Goal: Task Accomplishment & Management: Manage account settings

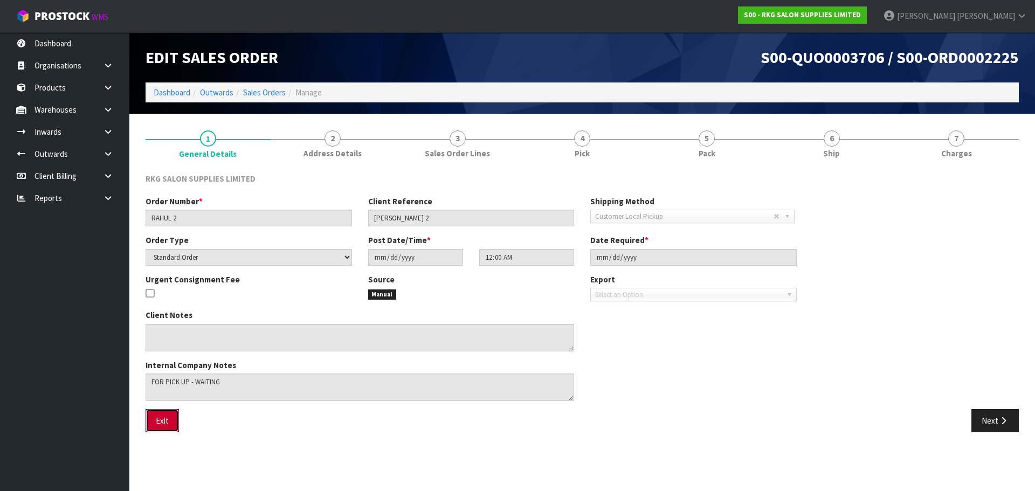
drag, startPoint x: 156, startPoint y: 425, endPoint x: 265, endPoint y: 403, distance: 111.7
click at [156, 425] on button "Exit" at bounding box center [161, 420] width 33 height 23
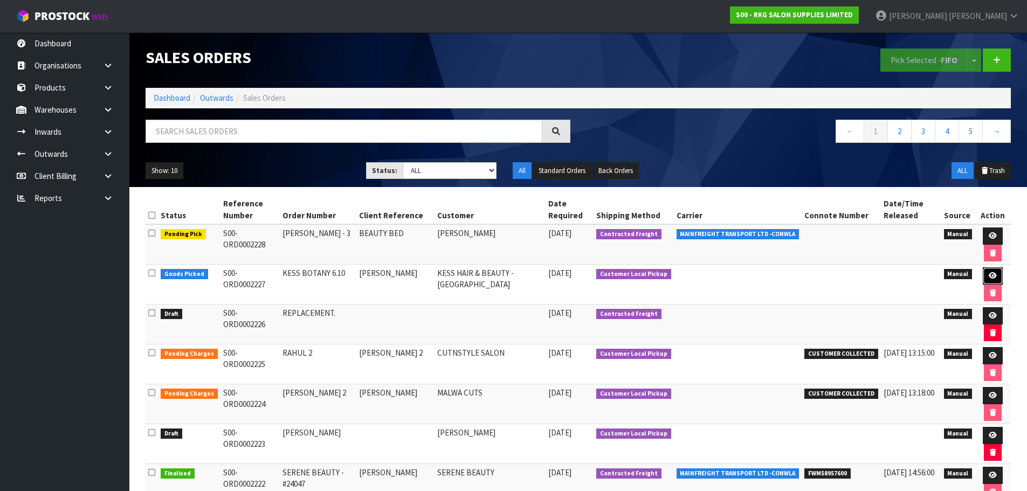
click at [993, 276] on icon at bounding box center [992, 275] width 8 height 7
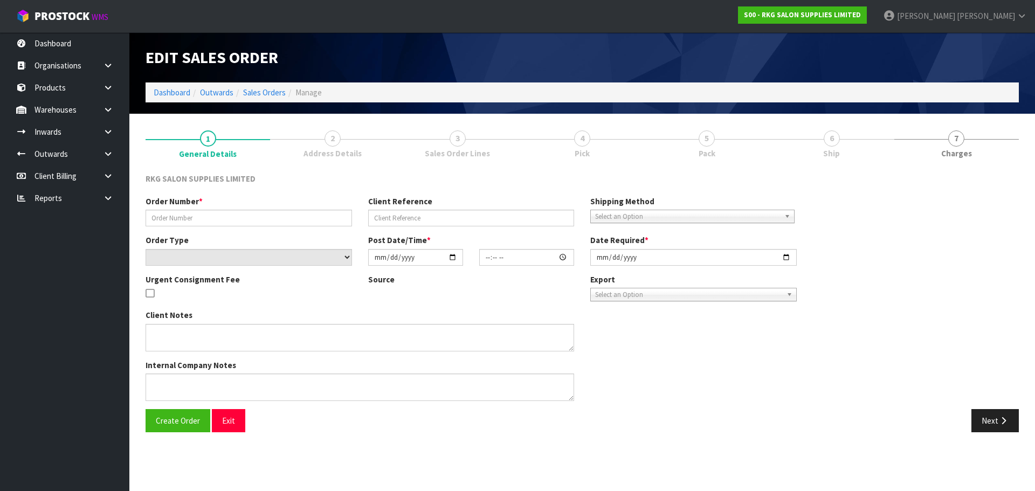
type input "KESS BOTANY 6.10"
type input "[PERSON_NAME]"
select select "number:0"
type input "[DATE]"
type input "13:29:00.000"
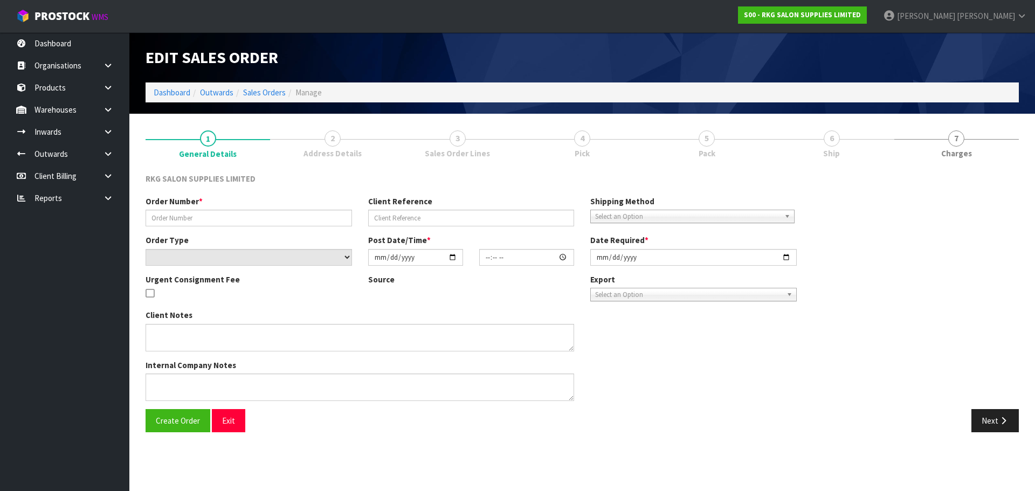
type input "[DATE]"
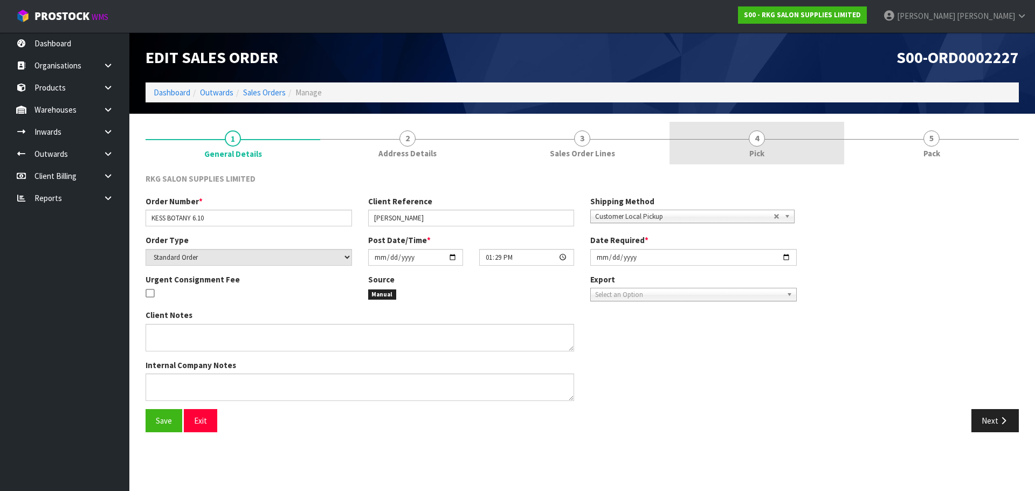
click at [760, 143] on span "4" at bounding box center [756, 138] width 16 height 16
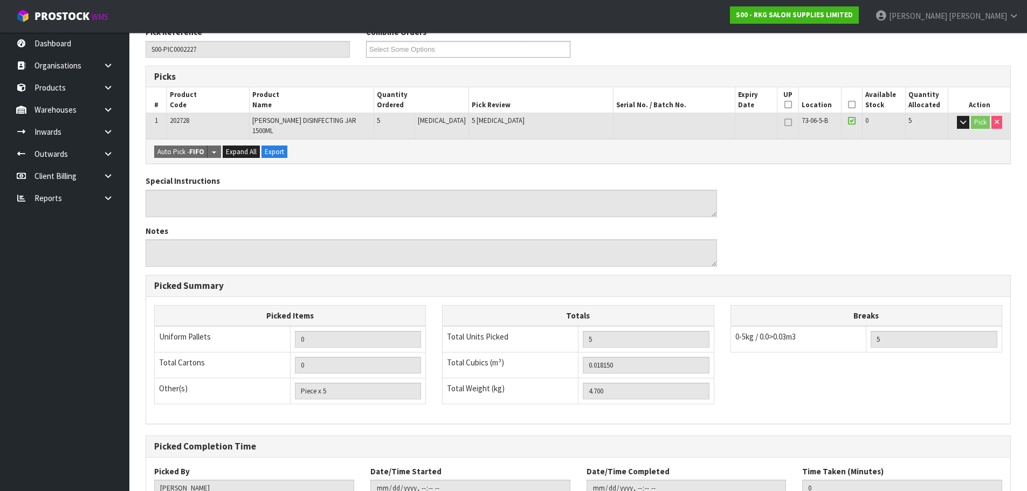
scroll to position [162, 0]
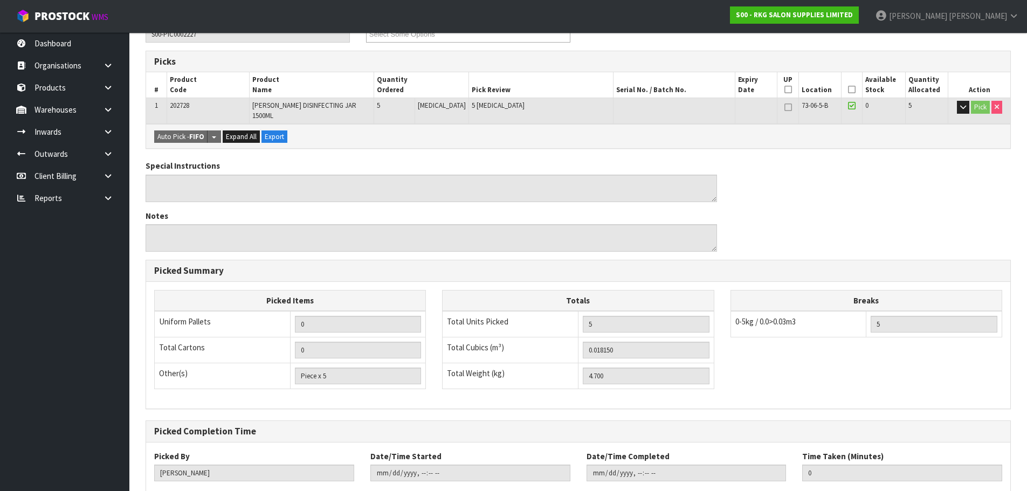
click at [849, 89] on icon at bounding box center [852, 89] width 8 height 1
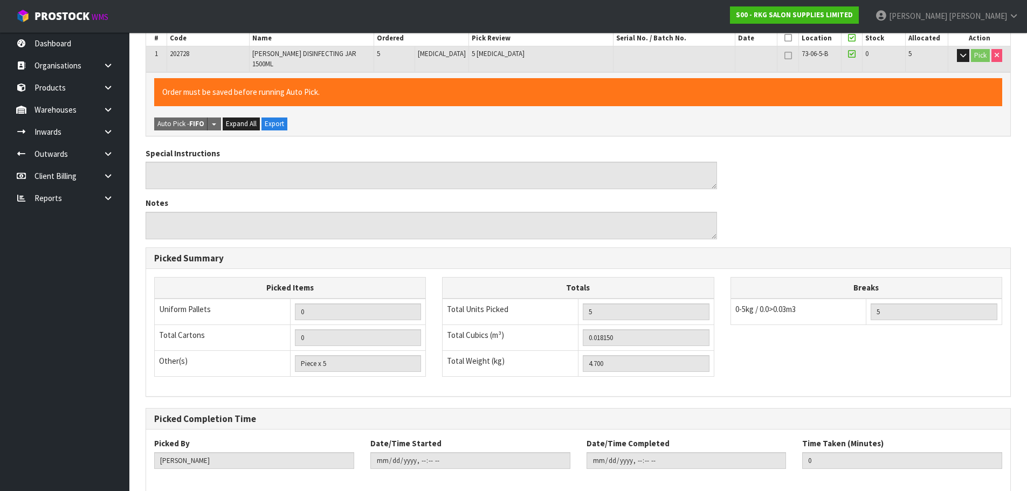
scroll to position [260, 0]
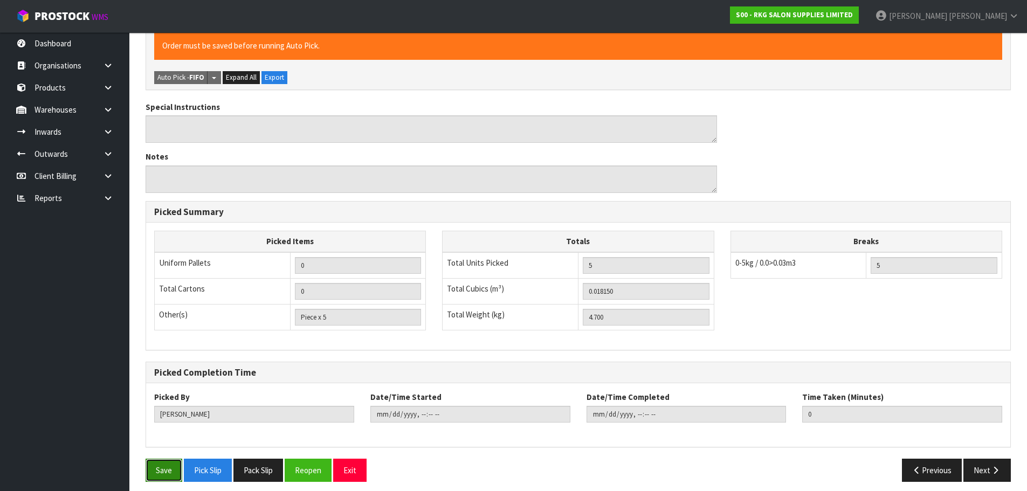
click at [173, 464] on button "Save" at bounding box center [163, 470] width 37 height 23
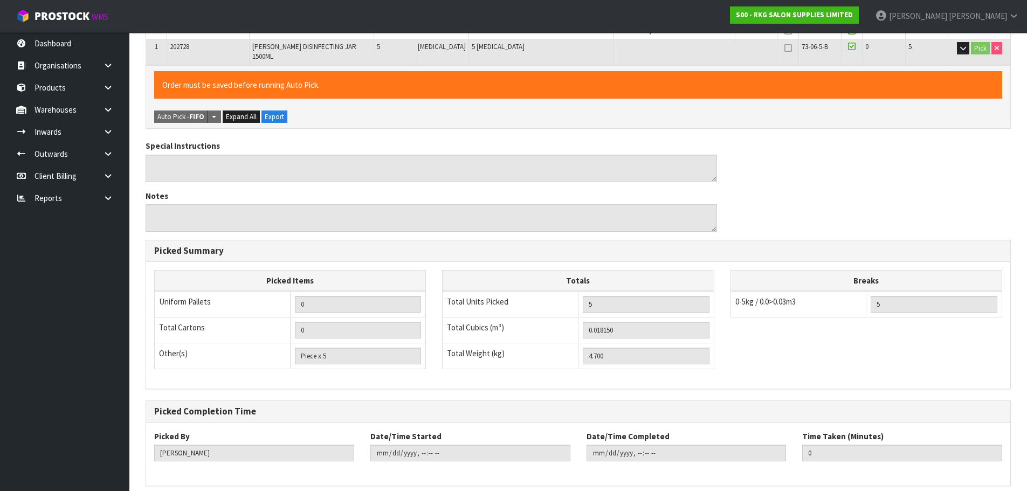
scroll to position [0, 0]
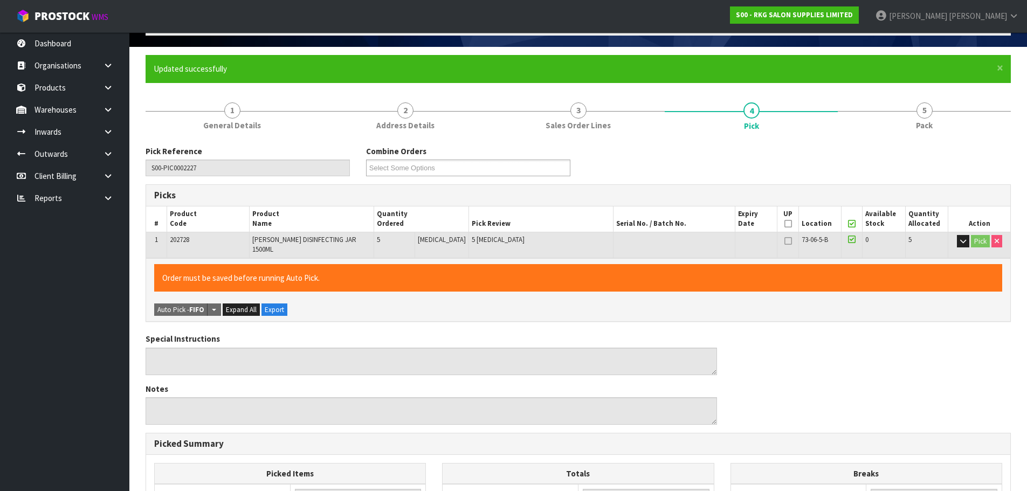
type input "[DATE]T14:31:32"
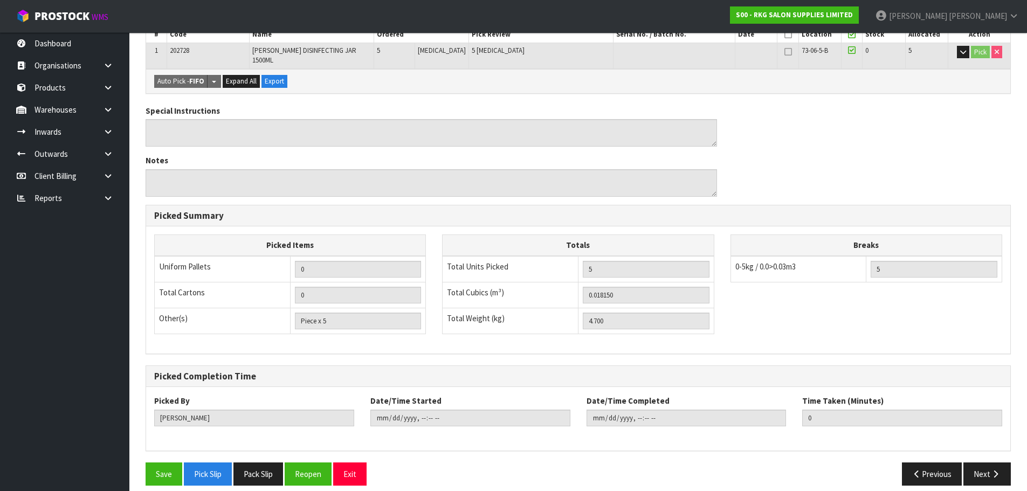
scroll to position [260, 0]
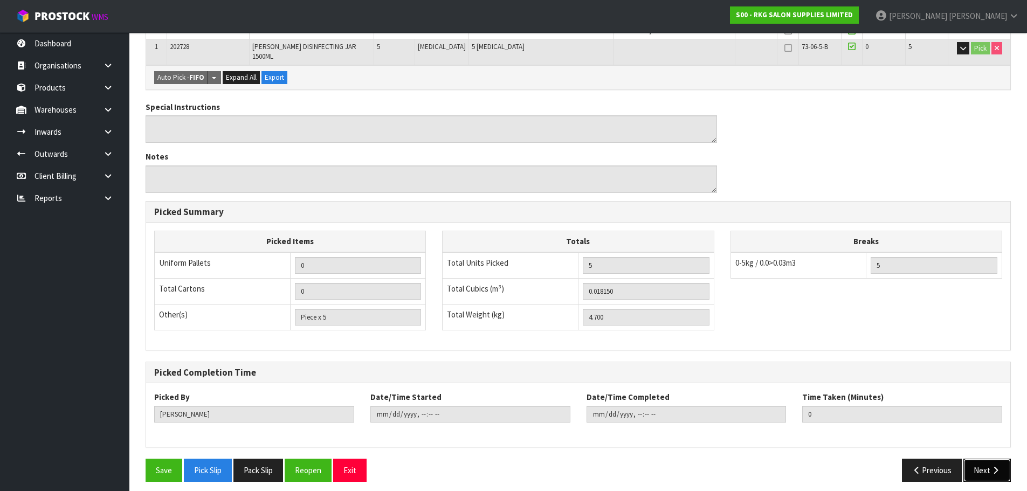
click at [976, 459] on button "Next" at bounding box center [986, 470] width 47 height 23
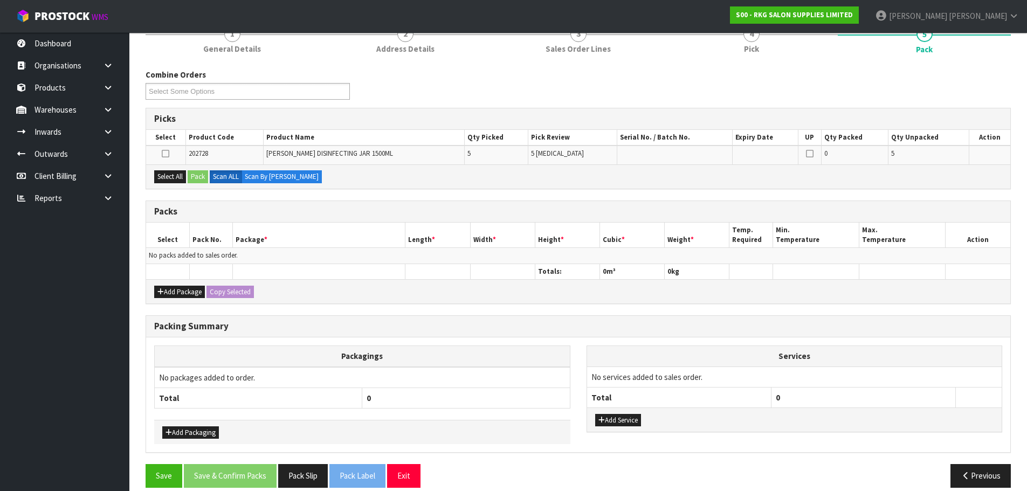
scroll to position [156, 0]
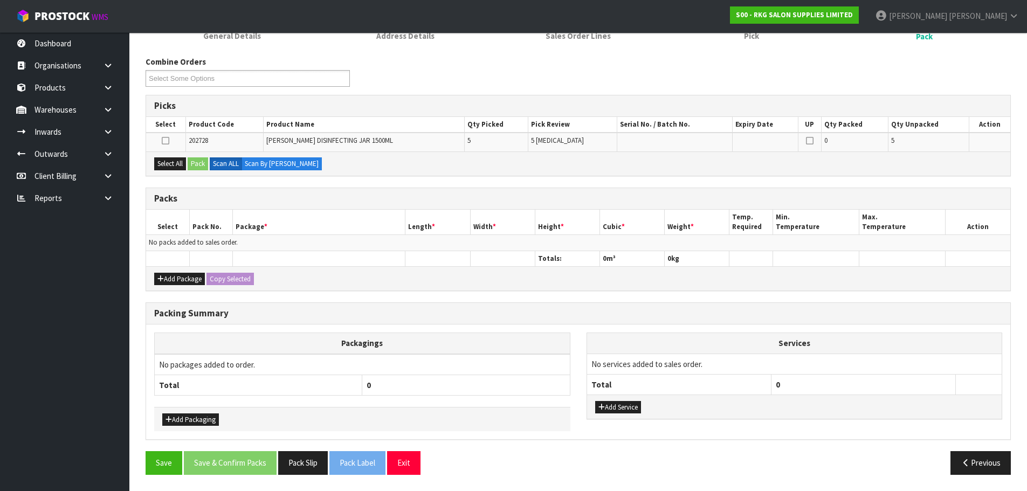
click at [167, 141] on icon at bounding box center [166, 141] width 8 height 1
click at [0, 0] on input "checkbox" at bounding box center [0, 0] width 0 height 0
click at [198, 164] on button "Pack" at bounding box center [198, 163] width 20 height 13
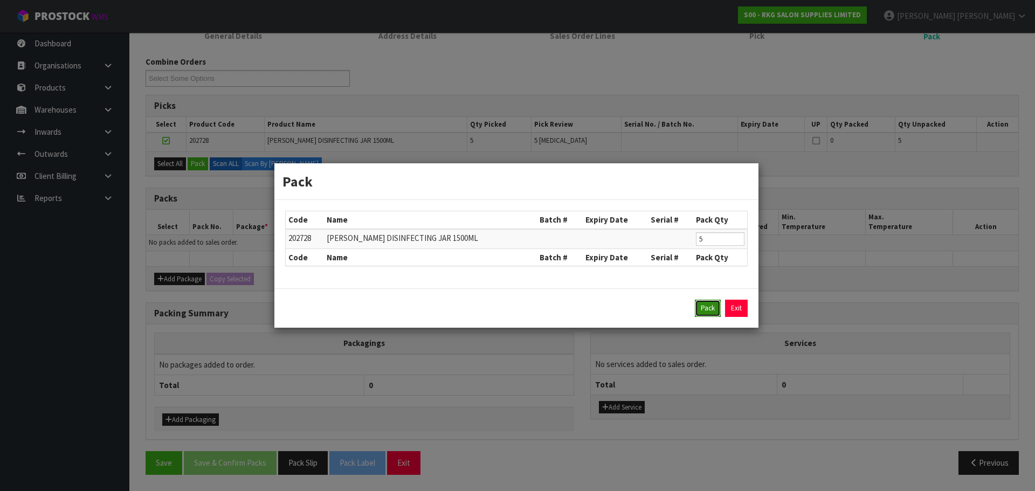
click at [706, 311] on button "Pack" at bounding box center [708, 308] width 26 height 17
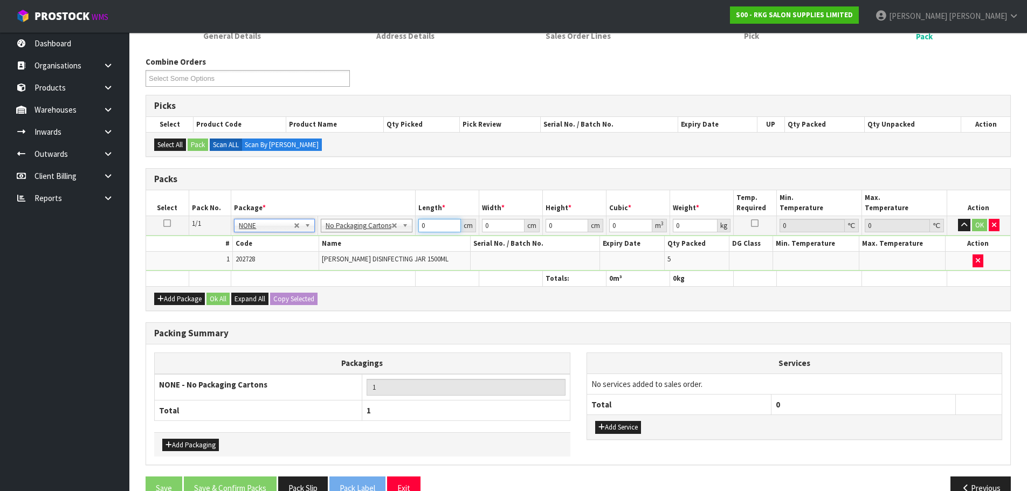
drag, startPoint x: 424, startPoint y: 226, endPoint x: 413, endPoint y: 226, distance: 11.3
click at [413, 226] on tr "1/1 NONE 007-001 007-002 007-004 007-009 007-013 007-014 007-015 007-017 007-01…" at bounding box center [578, 225] width 864 height 19
type input "1"
click at [482, 224] on input "0" at bounding box center [503, 225] width 43 height 13
type input "1"
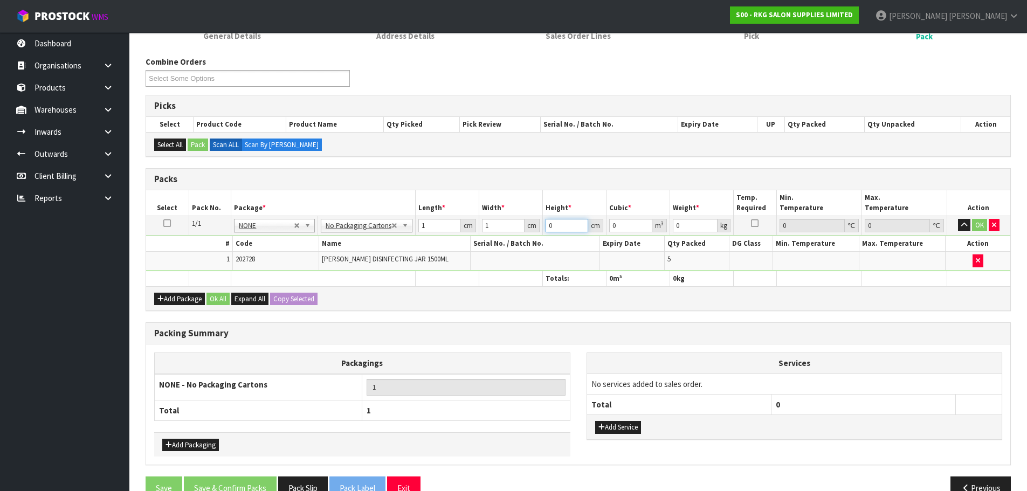
drag, startPoint x: 557, startPoint y: 228, endPoint x: 550, endPoint y: 228, distance: 7.0
click at [550, 228] on input "0" at bounding box center [566, 225] width 43 height 13
type input "01"
type input "0.000001"
click at [550, 228] on input "01" at bounding box center [566, 225] width 43 height 13
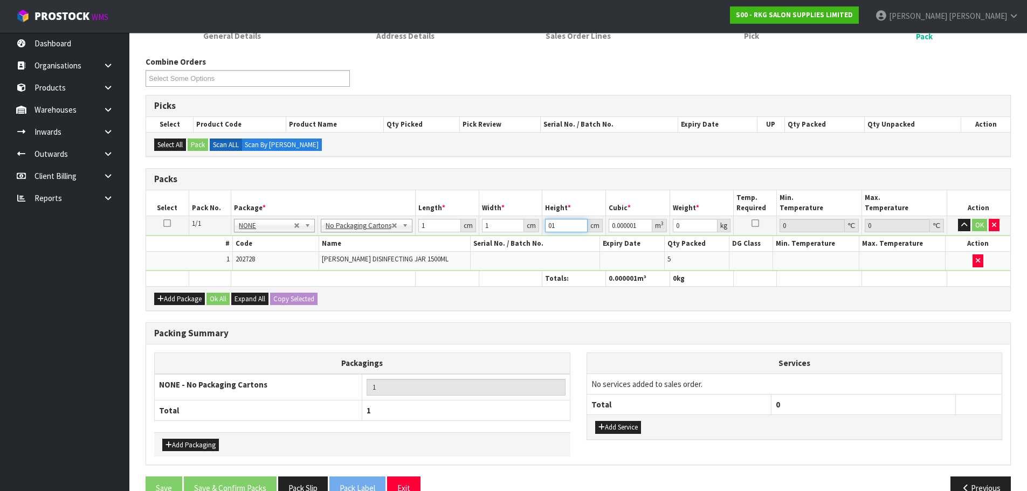
drag, startPoint x: 558, startPoint y: 226, endPoint x: 544, endPoint y: 226, distance: 14.0
click at [545, 226] on input "01" at bounding box center [566, 225] width 43 height 13
type input "1"
drag, startPoint x: 680, startPoint y: 225, endPoint x: 673, endPoint y: 227, distance: 7.8
click at [673, 227] on input "0" at bounding box center [695, 225] width 45 height 13
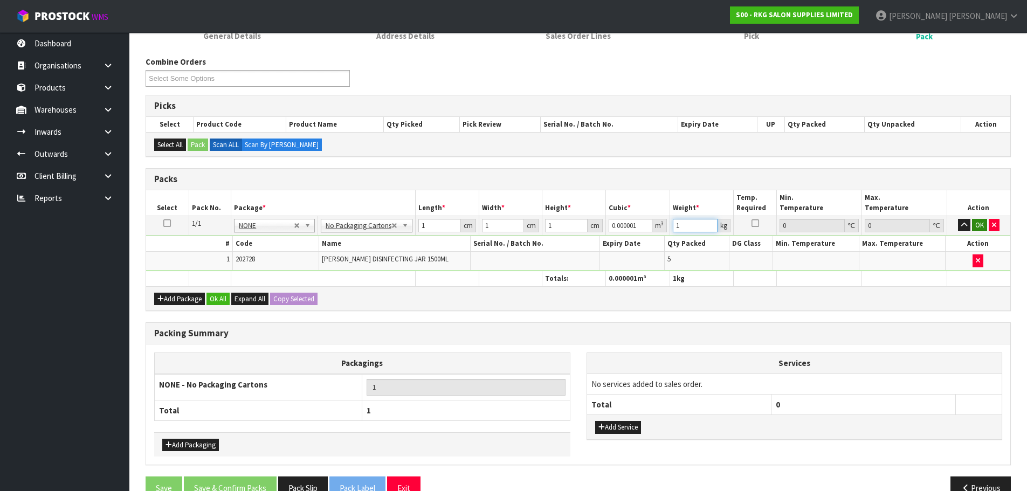
type input "1"
click at [981, 224] on button "OK" at bounding box center [979, 225] width 15 height 13
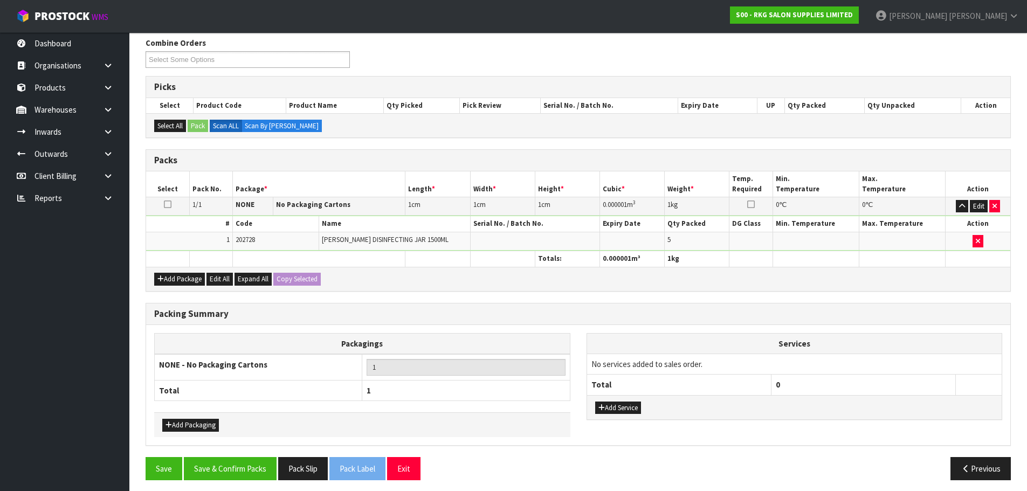
scroll to position [181, 0]
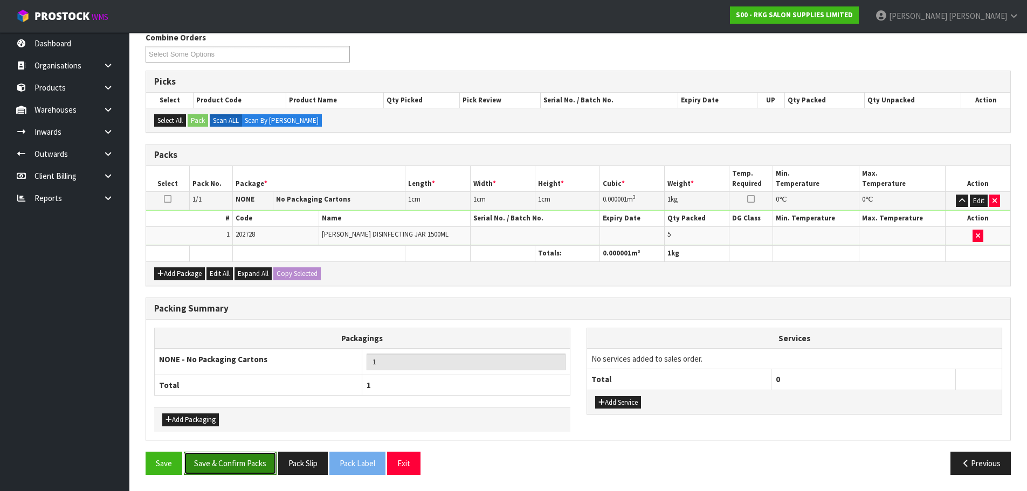
click at [210, 466] on button "Save & Confirm Packs" at bounding box center [230, 463] width 93 height 23
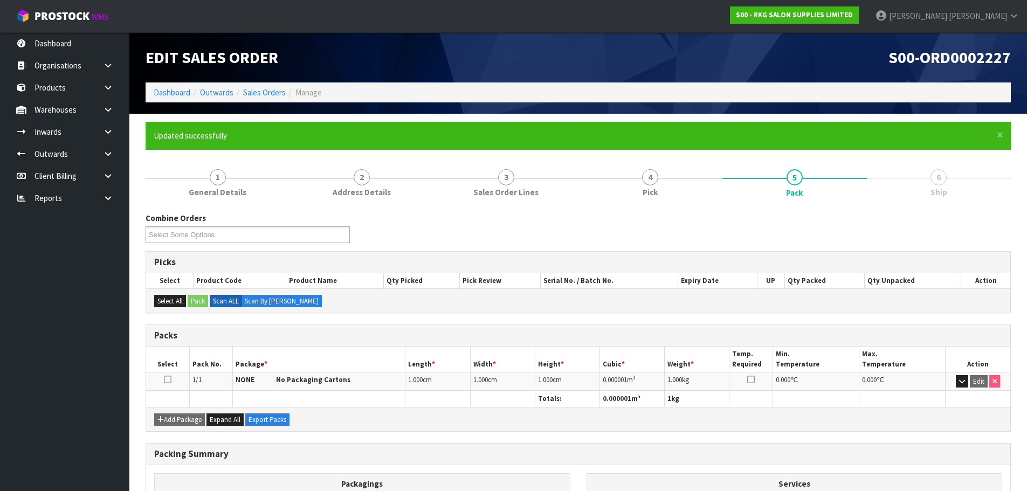
scroll to position [121, 0]
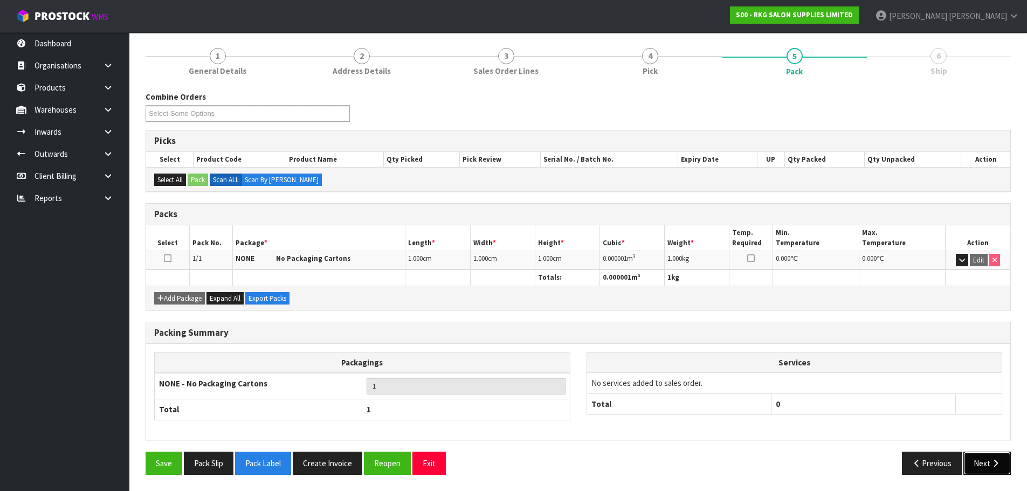
click at [979, 467] on button "Next" at bounding box center [986, 463] width 47 height 23
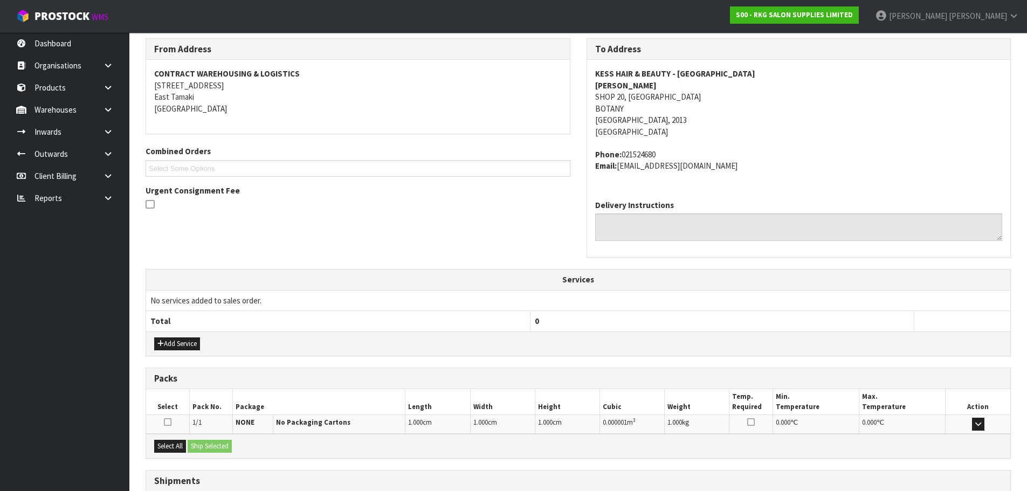
scroll to position [258, 0]
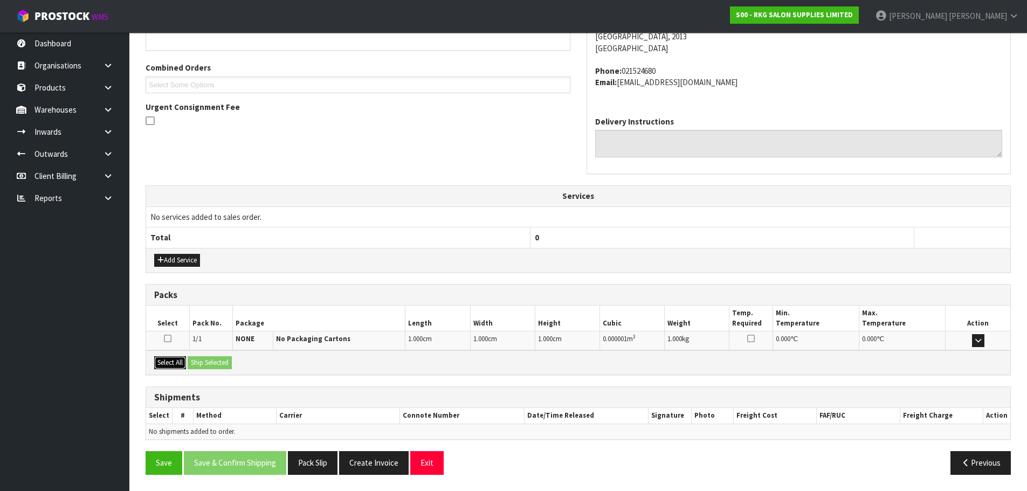
click at [176, 361] on button "Select All" at bounding box center [170, 362] width 32 height 13
click at [209, 363] on button "Ship Selected" at bounding box center [210, 362] width 44 height 13
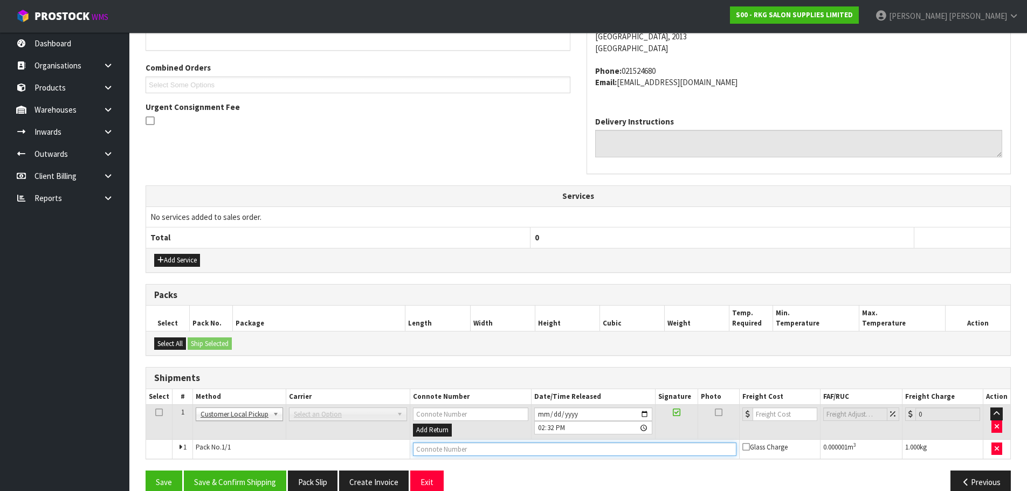
click at [430, 449] on input "text" at bounding box center [574, 448] width 323 height 13
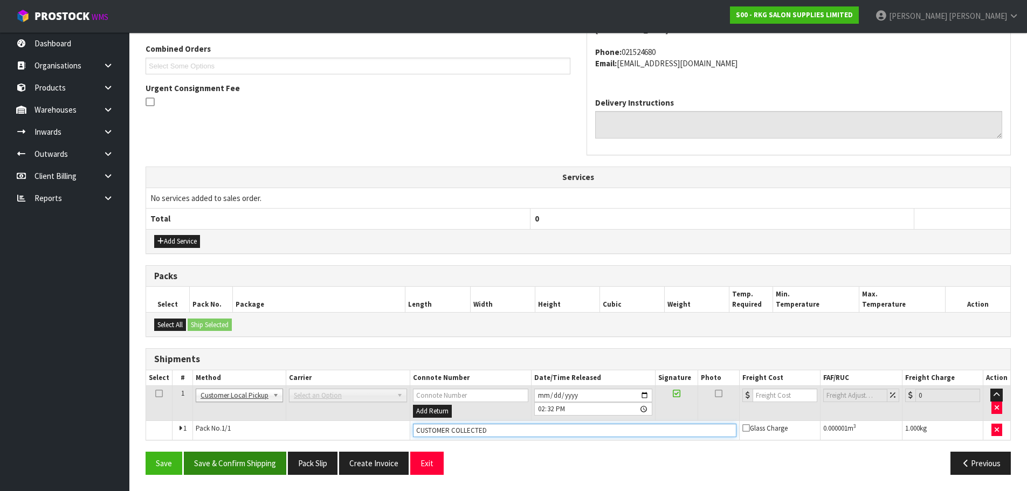
type input "CUSTOMER COLLECTED"
click at [233, 463] on button "Save & Confirm Shipping" at bounding box center [235, 463] width 102 height 23
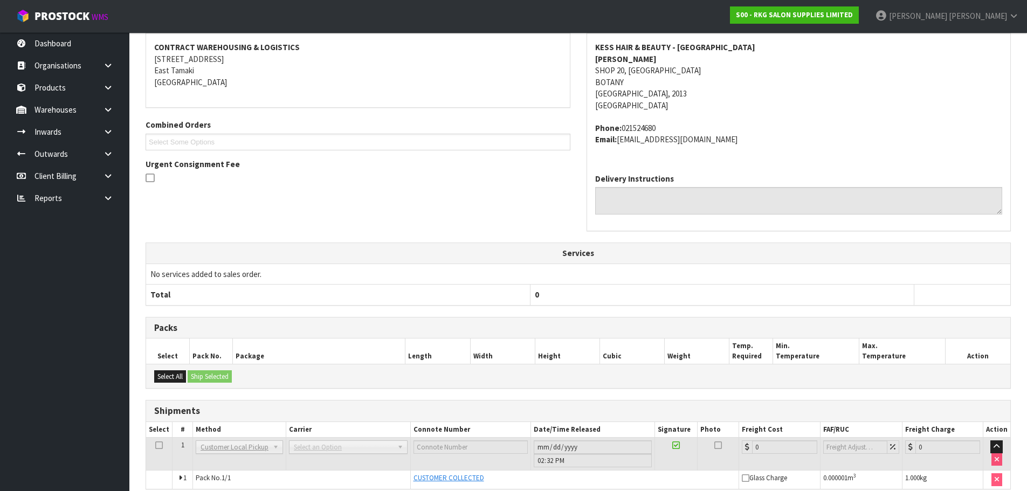
scroll to position [249, 0]
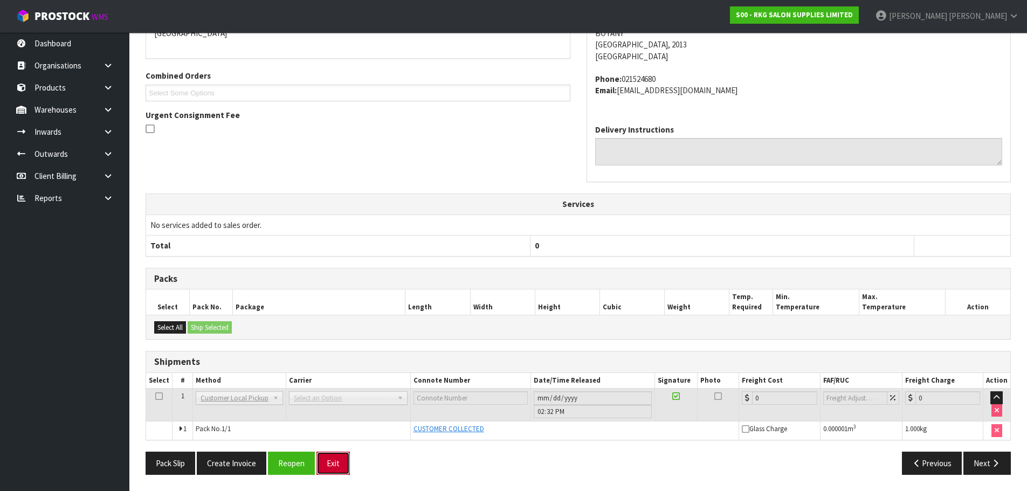
click at [328, 465] on button "Exit" at bounding box center [332, 463] width 33 height 23
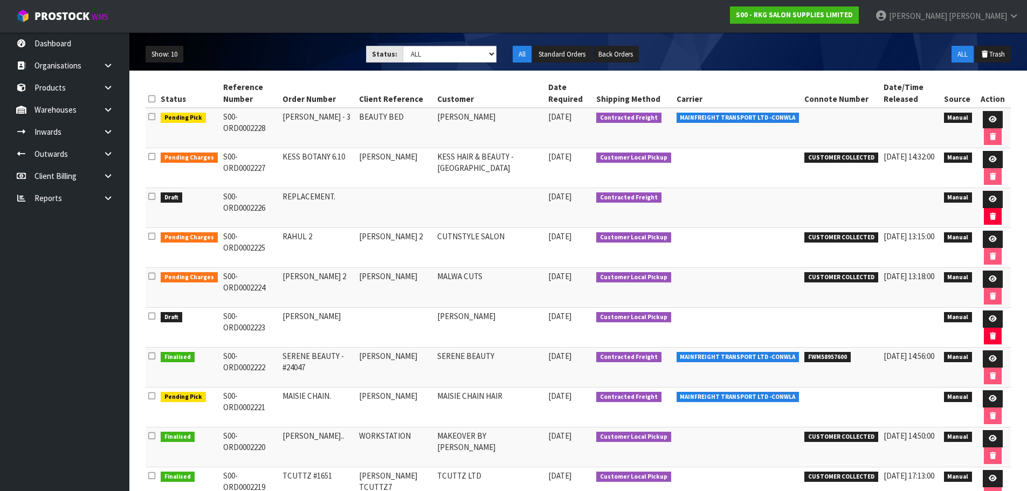
scroll to position [54, 0]
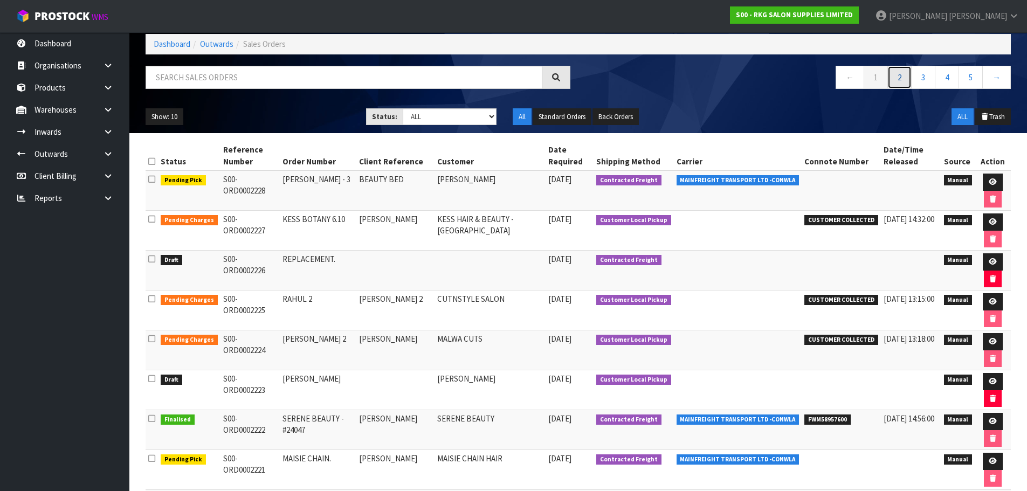
click at [903, 80] on link "2" at bounding box center [899, 77] width 24 height 23
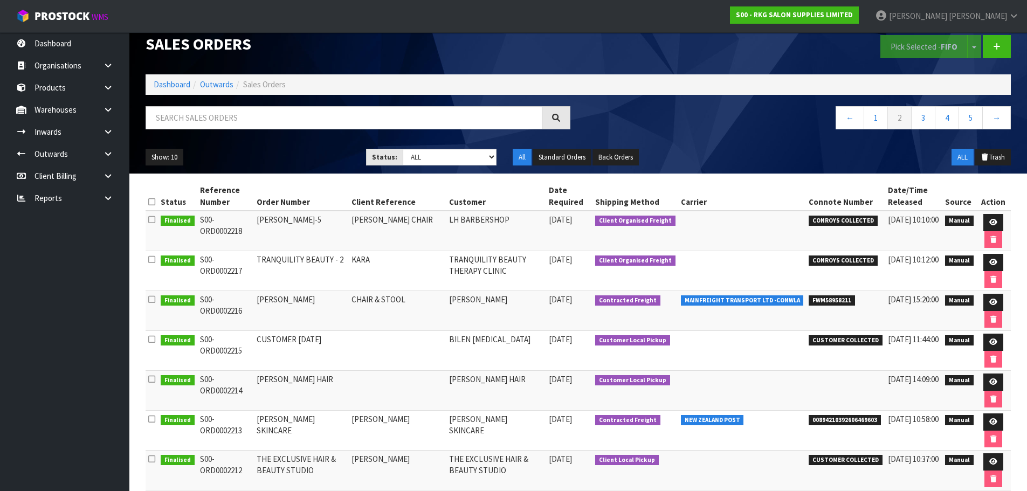
scroll to position [0, 0]
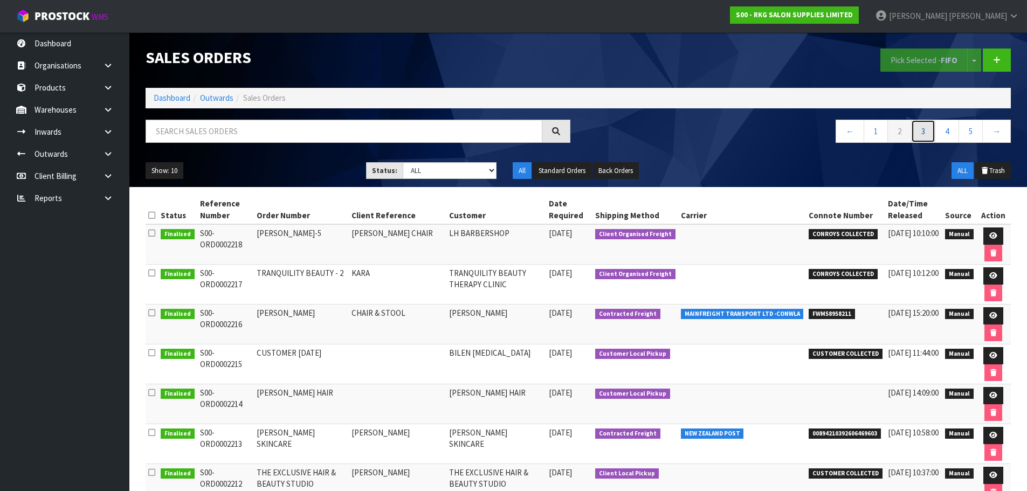
click at [923, 130] on link "3" at bounding box center [923, 131] width 24 height 23
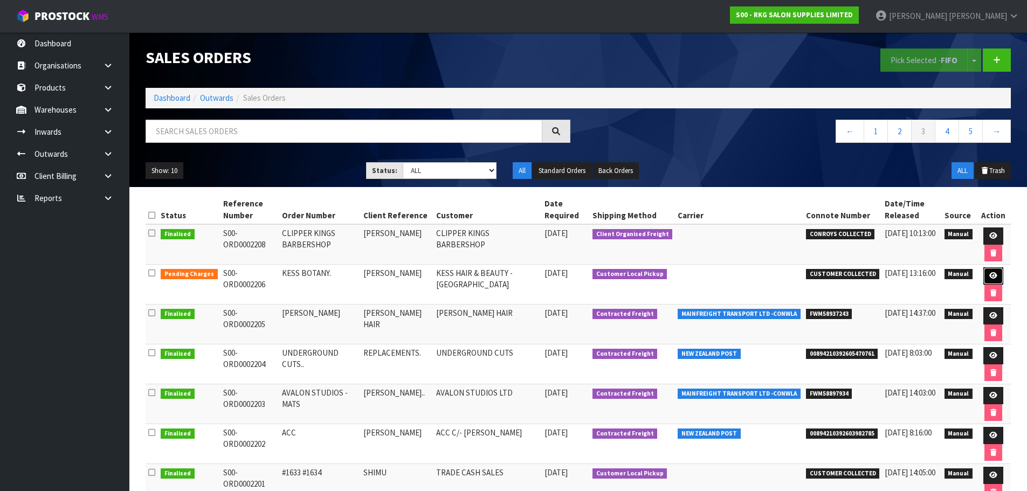
click at [990, 276] on icon at bounding box center [993, 275] width 8 height 7
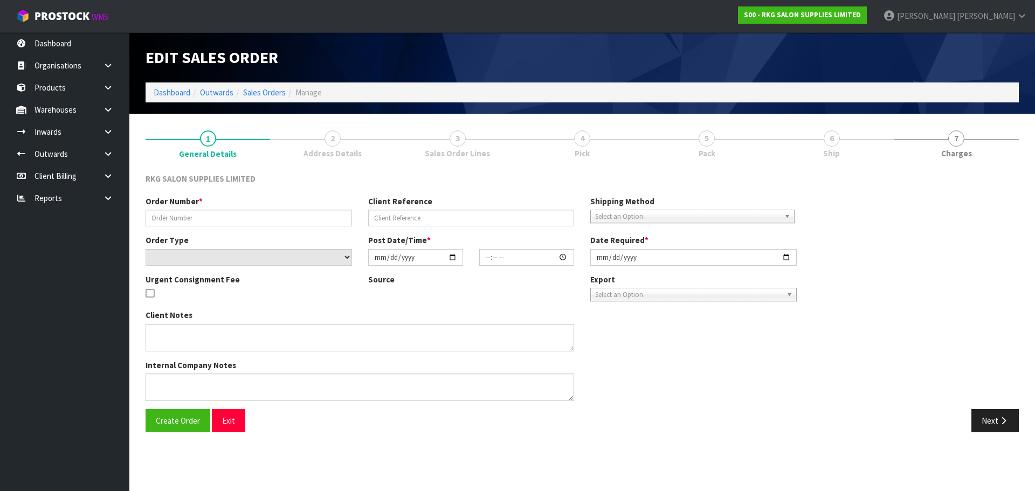
type input "KESS BOTANY."
type input "[PERSON_NAME]"
select select "number:0"
type input "[DATE]"
type input "08:46:00.000"
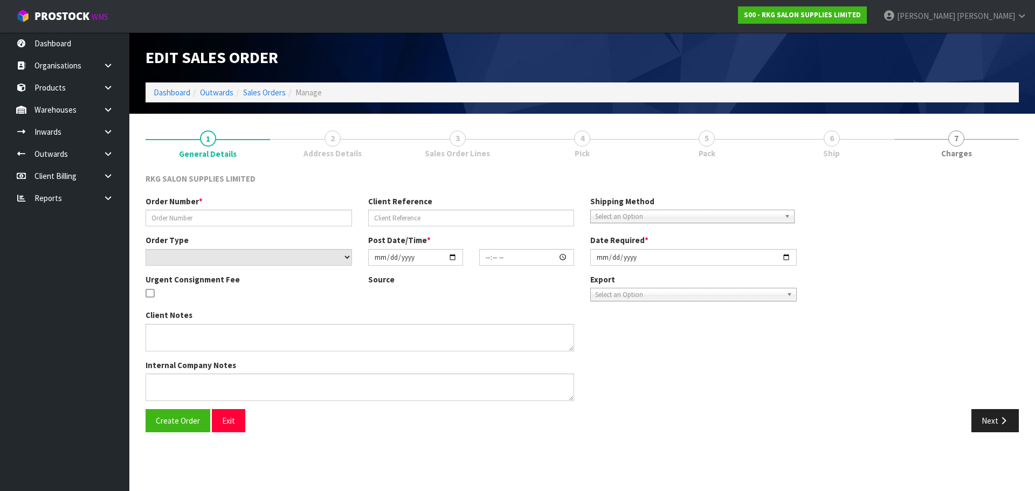
type input "[DATE]"
type textarea "FOR PICK UP [DATE]"
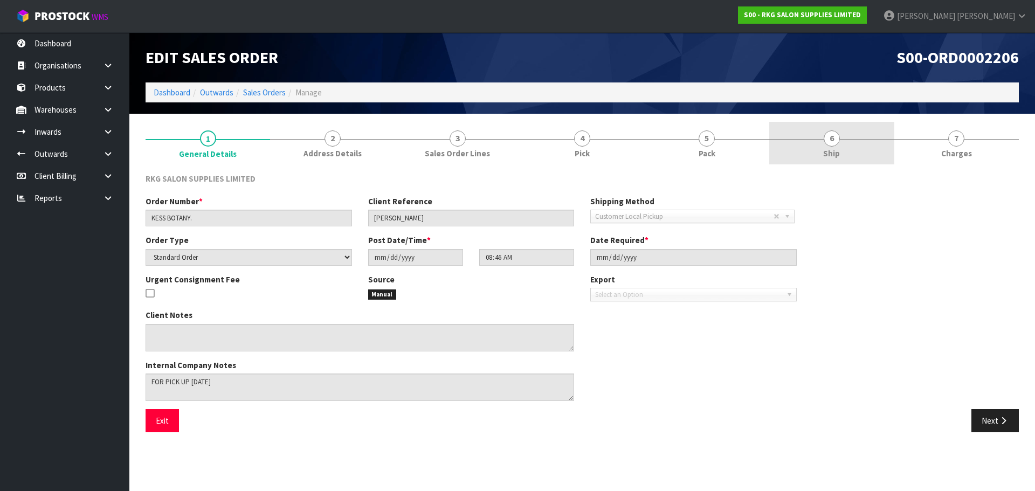
click at [831, 143] on span "6" at bounding box center [831, 138] width 16 height 16
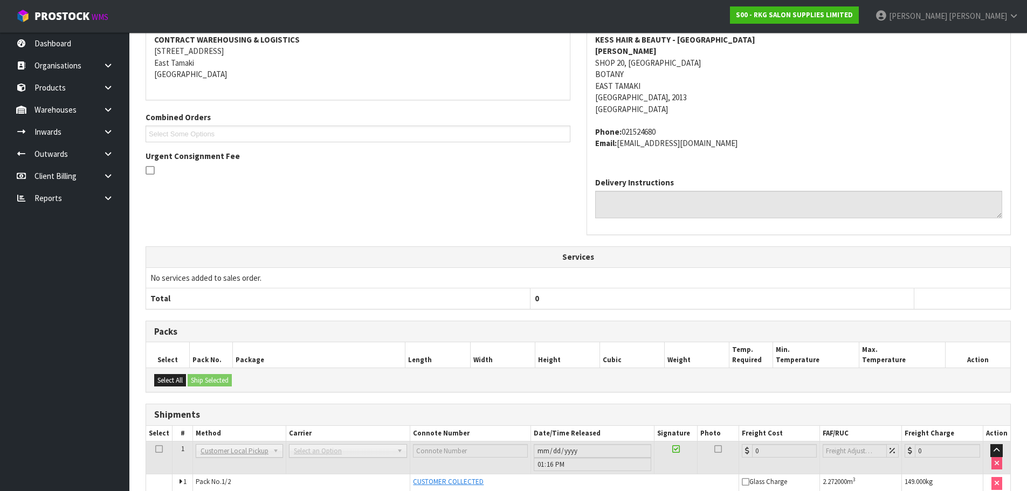
scroll to position [241, 0]
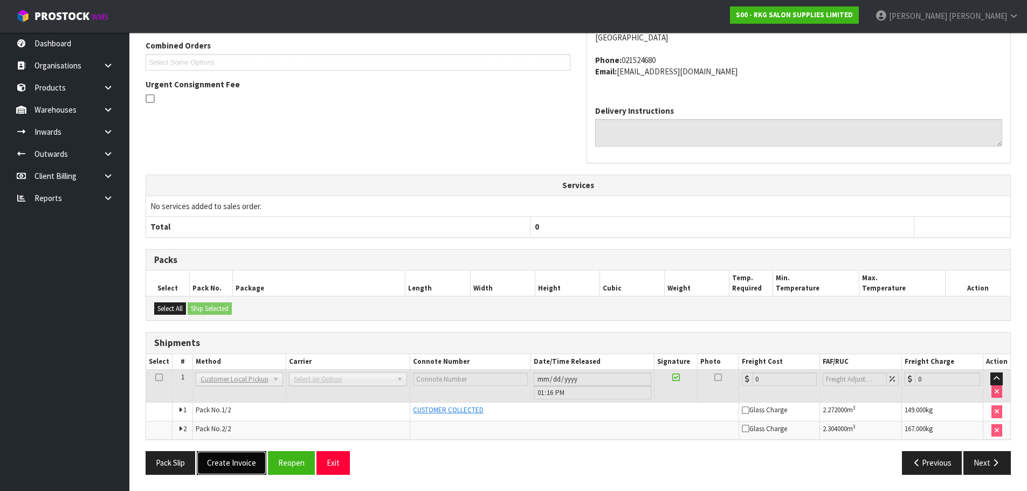
click at [232, 460] on button "Create Invoice" at bounding box center [232, 462] width 70 height 23
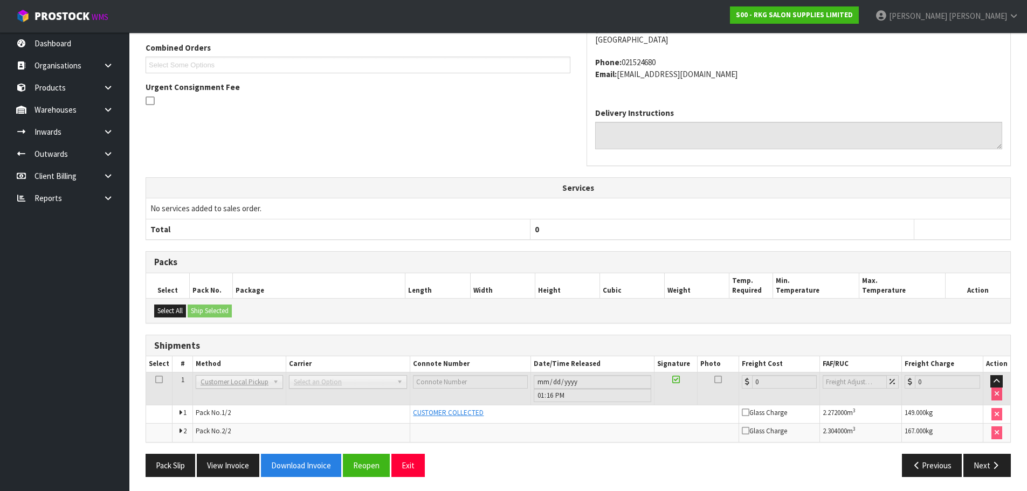
scroll to position [280, 0]
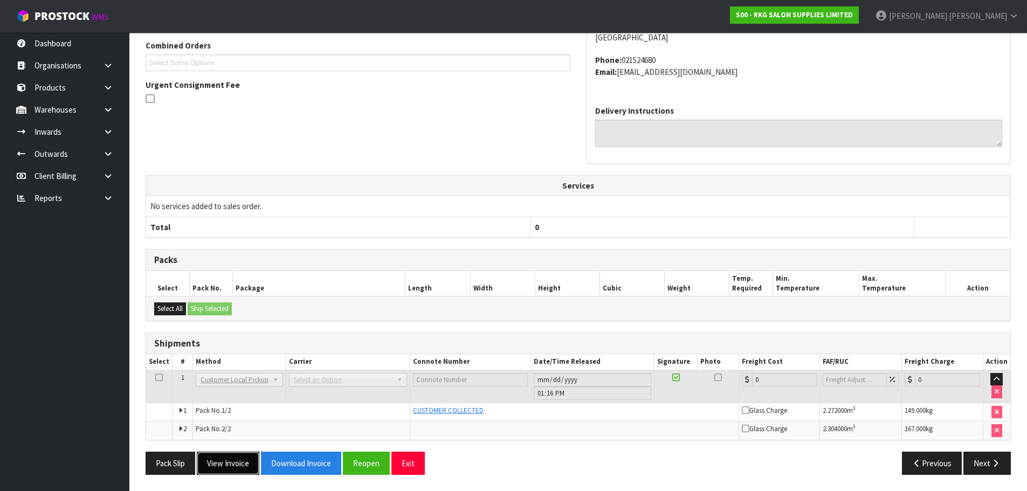
click at [220, 461] on button "View Invoice" at bounding box center [228, 463] width 63 height 23
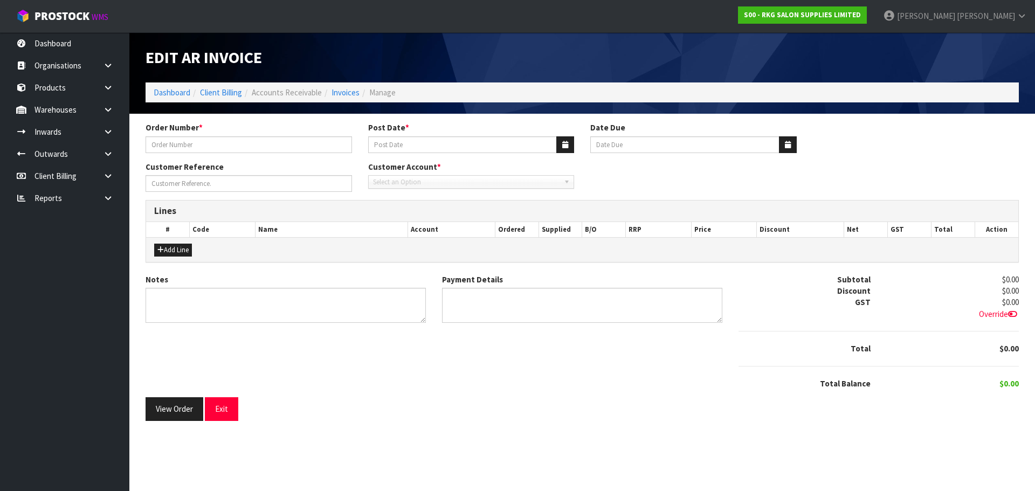
type input "KESS BOTANY."
type input "[DATE]"
type input "[PERSON_NAME]"
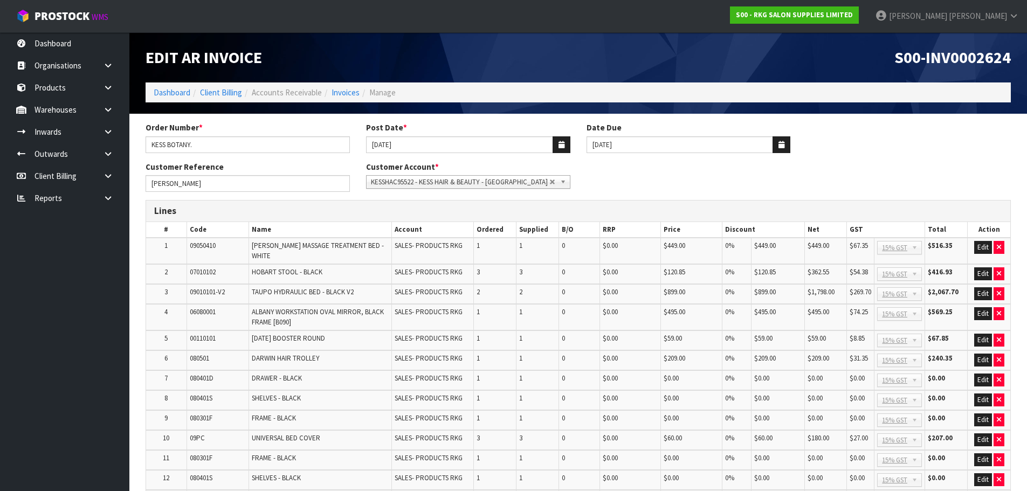
click at [487, 179] on span "KESSHAC95522 - KESS HAIR & BEAUTY - [GEOGRAPHIC_DATA]" at bounding box center [460, 182] width 178 height 13
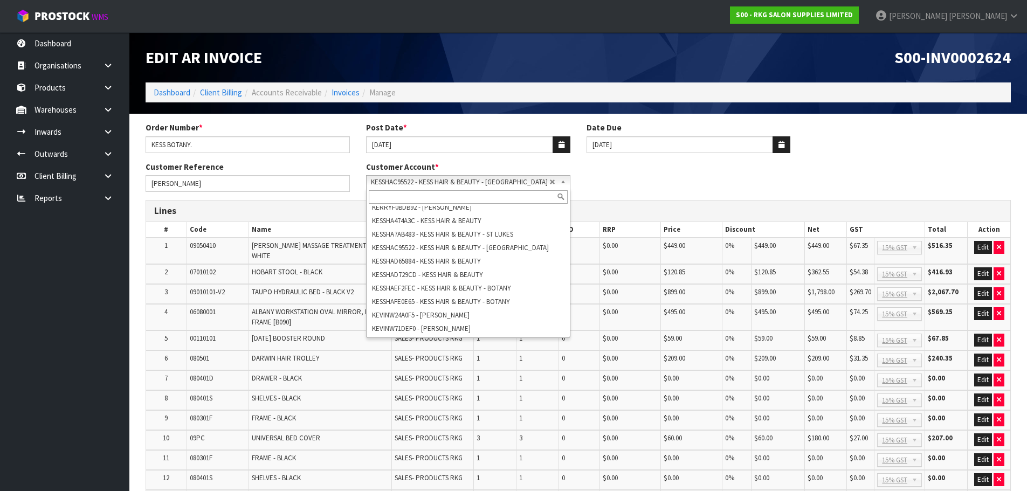
scroll to position [16091, 0]
click at [438, 241] on li "KESSHAEF2FEC - KESS HAIR & BEAUTY - BOTANY" at bounding box center [468, 233] width 199 height 13
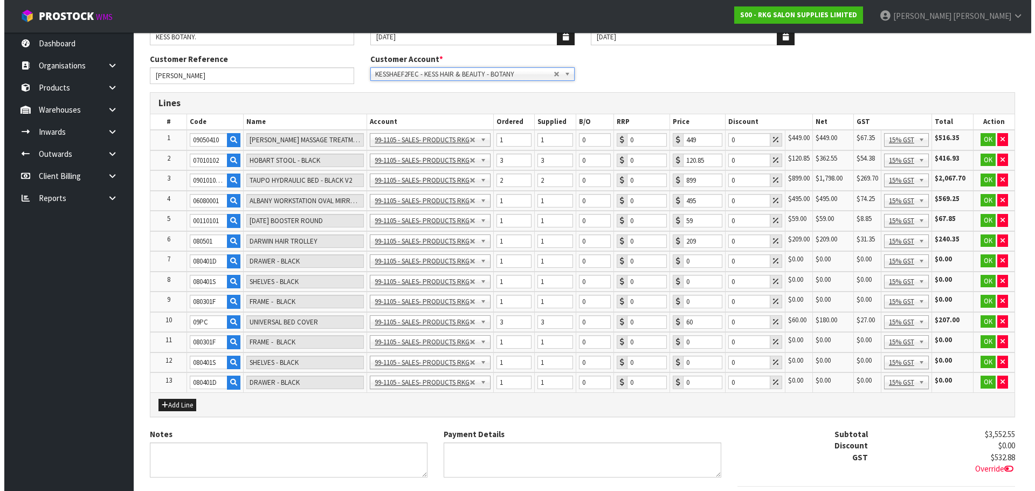
scroll to position [54, 0]
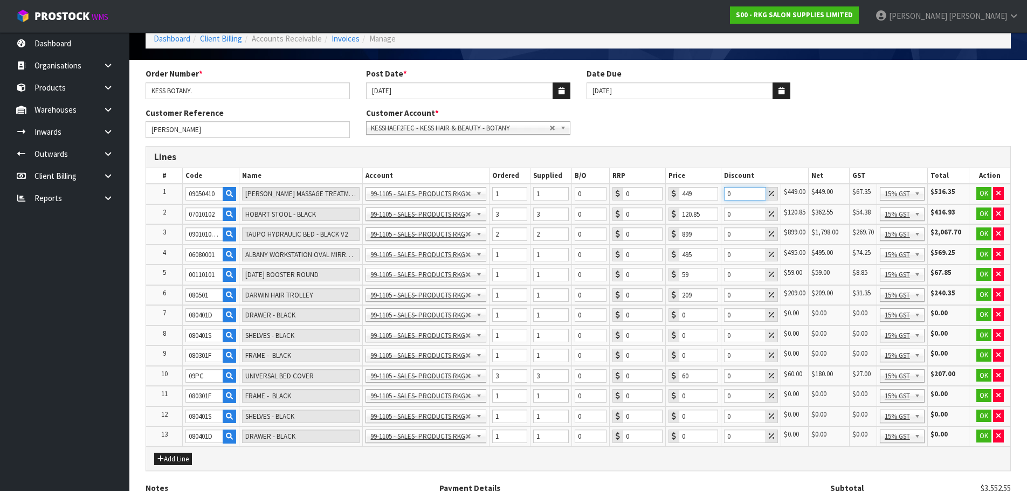
drag, startPoint x: 734, startPoint y: 192, endPoint x: 720, endPoint y: 193, distance: 13.5
click at [720, 193] on td "0" at bounding box center [750, 194] width 60 height 20
type input "45"
drag, startPoint x: 732, startPoint y: 215, endPoint x: 709, endPoint y: 219, distance: 24.0
click at [709, 219] on tr "2 07010102 HOBART STOOL - BLACK 99-1100 - SALES -ADMIN 99-1105 - SALES- PRODUCT…" at bounding box center [578, 214] width 864 height 20
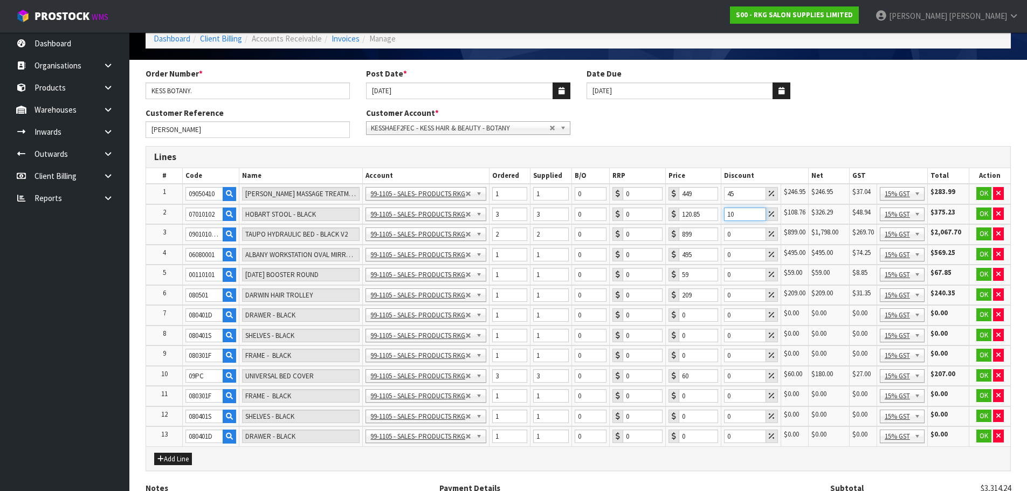
type input "10"
drag, startPoint x: 735, startPoint y: 234, endPoint x: 719, endPoint y: 236, distance: 15.8
click at [719, 236] on tr "3 09010101-V2 TAUPO HYDRAULIC BED - BLACK V2 99-1100 - SALES -ADMIN 99-1105 - S…" at bounding box center [578, 234] width 864 height 20
type input "10"
drag, startPoint x: 730, startPoint y: 254, endPoint x: 723, endPoint y: 258, distance: 8.4
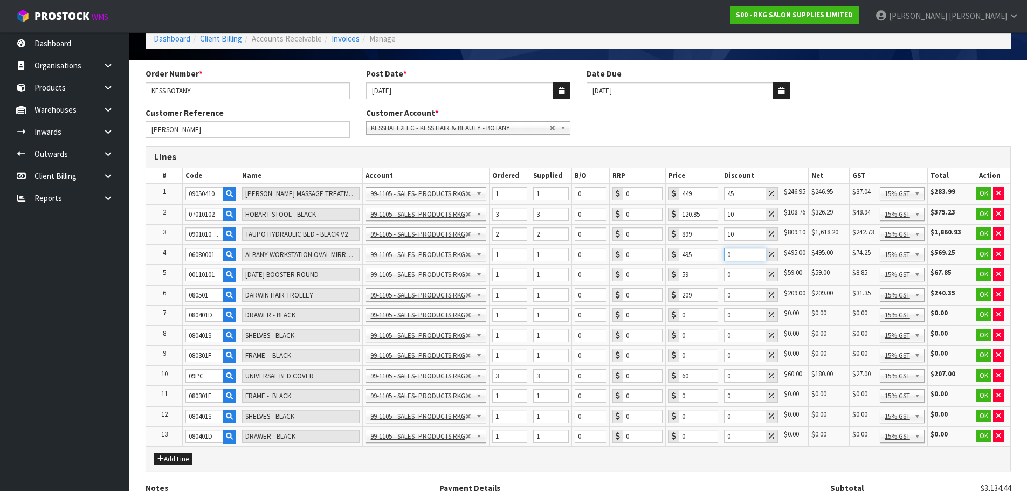
click at [724, 258] on input "0" at bounding box center [745, 254] width 42 height 13
type input "10"
drag, startPoint x: 734, startPoint y: 273, endPoint x: 723, endPoint y: 274, distance: 10.9
click at [724, 274] on input "0" at bounding box center [745, 274] width 42 height 13
type input "10"
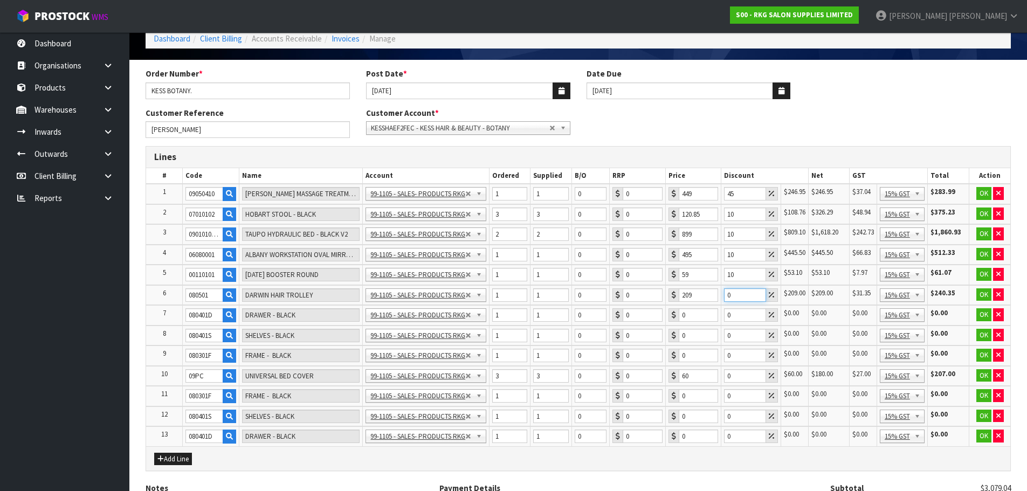
drag, startPoint x: 734, startPoint y: 292, endPoint x: 724, endPoint y: 297, distance: 11.1
click at [724, 297] on input "0" at bounding box center [745, 294] width 42 height 13
type input "10"
drag, startPoint x: 726, startPoint y: 315, endPoint x: 717, endPoint y: 316, distance: 9.2
click at [717, 316] on tr "7 080401D DRAWER - BLACK 99-1100 - SALES -ADMIN 99-1105 - SALES- PRODUCTS RKG 9…" at bounding box center [578, 315] width 864 height 20
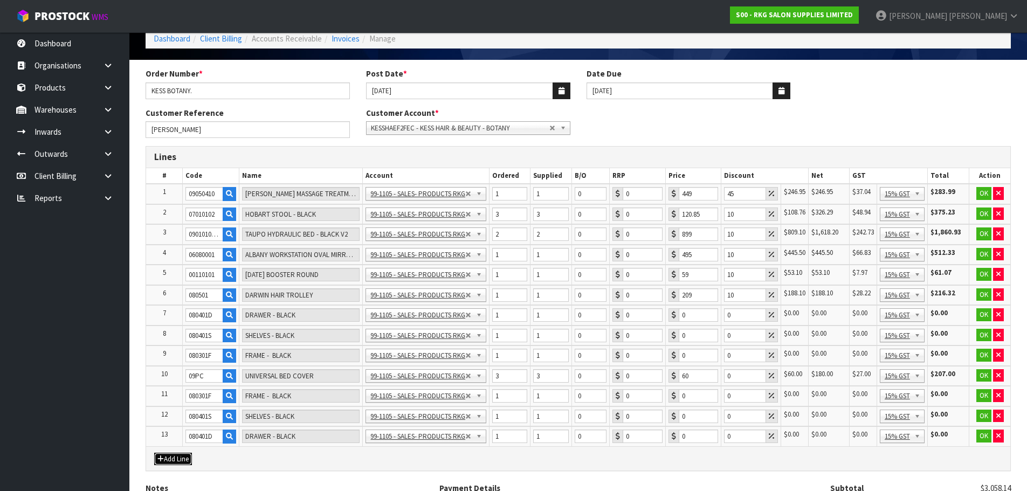
click at [171, 459] on button "Add Line" at bounding box center [173, 459] width 38 height 13
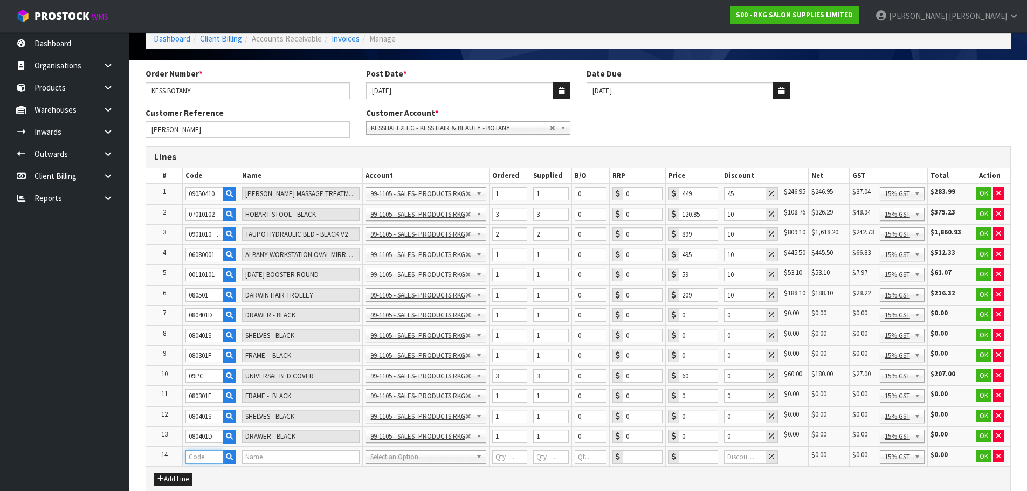
click at [205, 456] on input "text" at bounding box center [203, 456] width 37 height 13
click at [982, 194] on button "OK" at bounding box center [983, 193] width 15 height 13
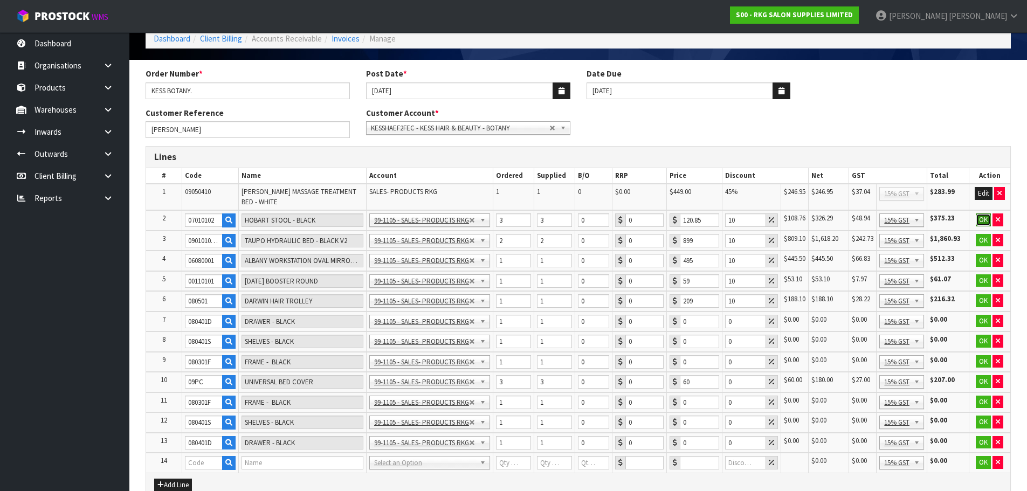
click at [983, 218] on button "OK" at bounding box center [982, 219] width 15 height 13
click at [985, 239] on button "OK" at bounding box center [982, 239] width 15 height 13
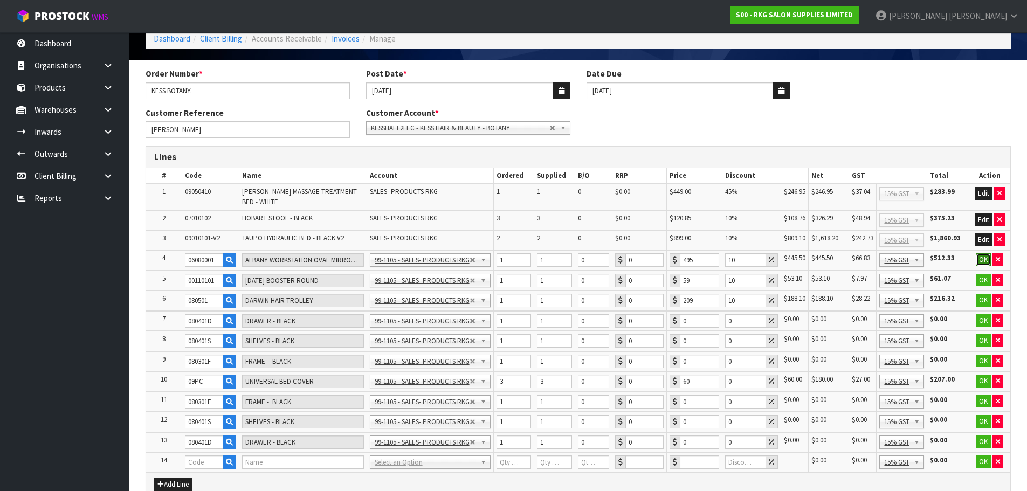
click at [983, 258] on button "OK" at bounding box center [982, 259] width 15 height 13
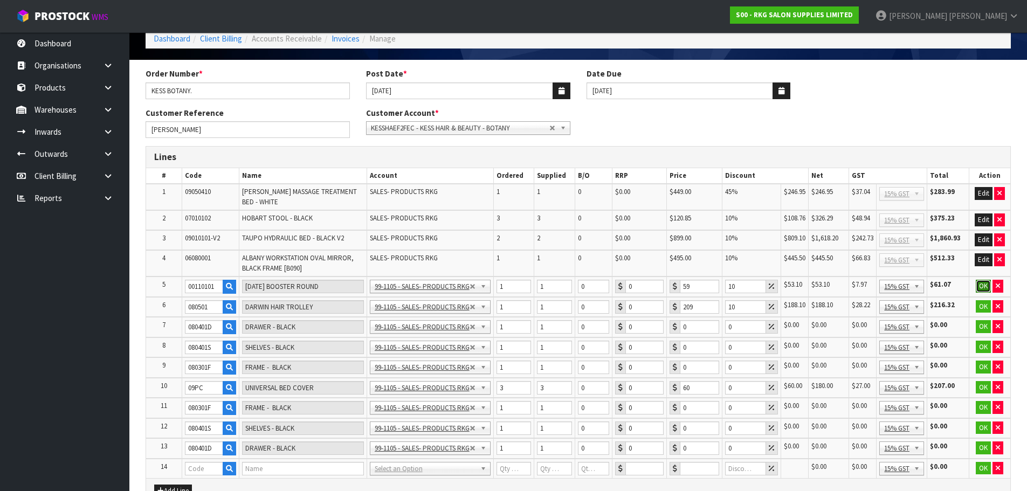
click at [979, 282] on button "OK" at bounding box center [982, 286] width 15 height 13
click at [984, 307] on button "OK" at bounding box center [982, 306] width 15 height 13
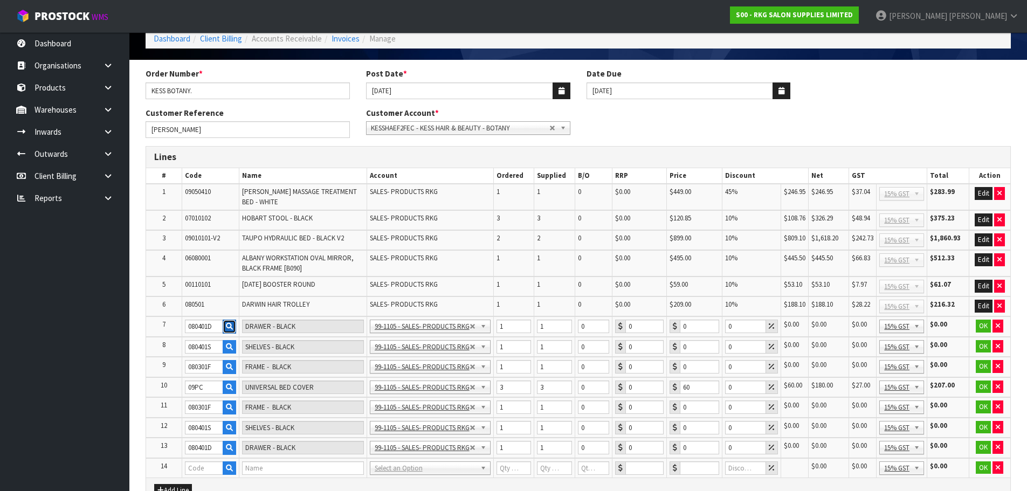
click at [230, 327] on icon "button" at bounding box center [229, 326] width 7 height 7
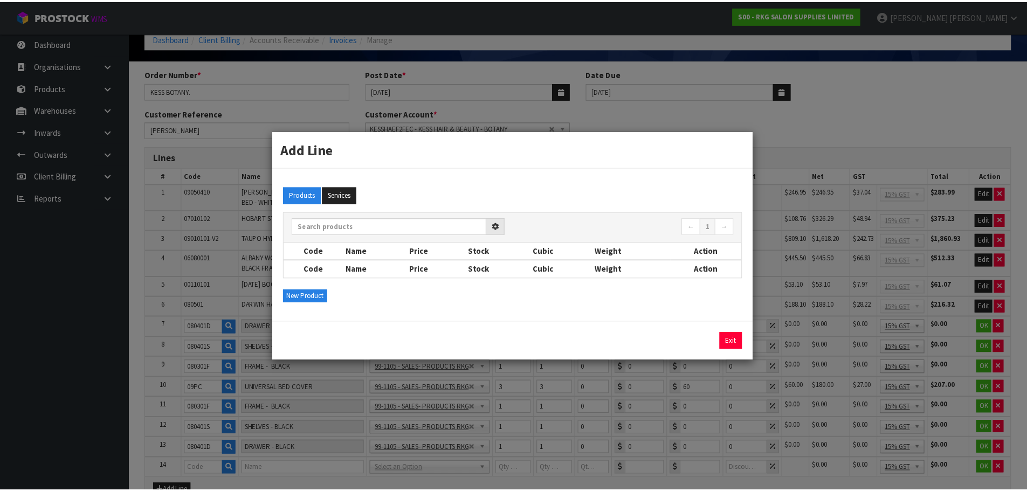
scroll to position [16066, 0]
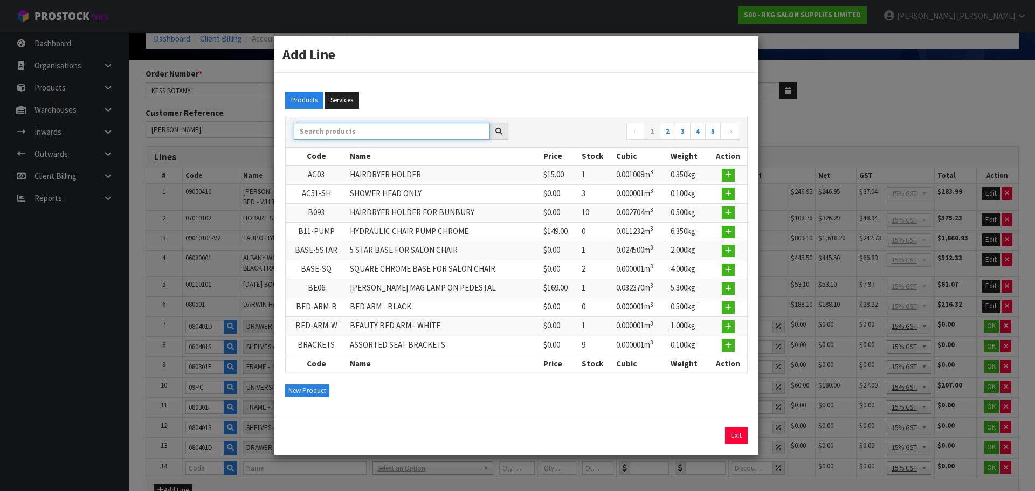
click at [318, 130] on input "text" at bounding box center [392, 131] width 196 height 17
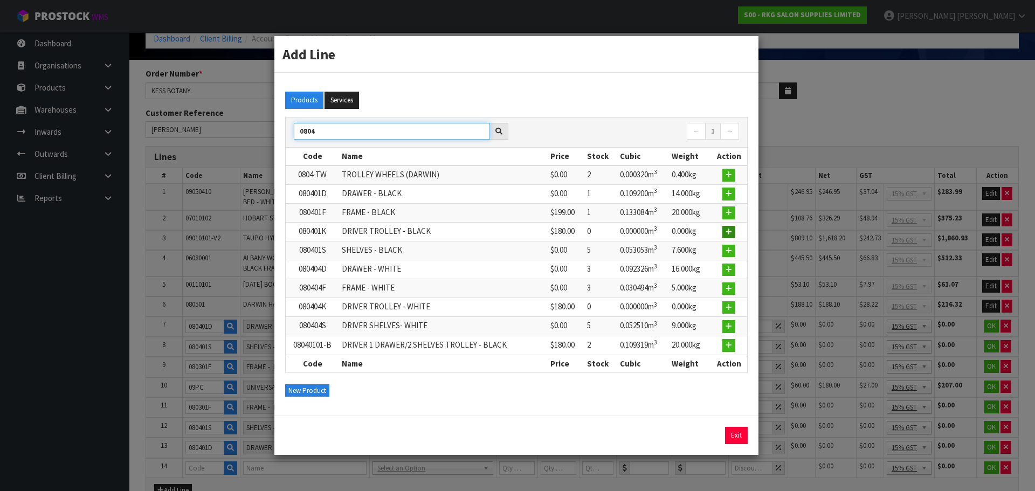
type input "0804"
click at [727, 233] on icon "button" at bounding box center [728, 231] width 6 height 7
type input "080401K"
type input "DRIVER TROLLEY - BLACK"
type input "180"
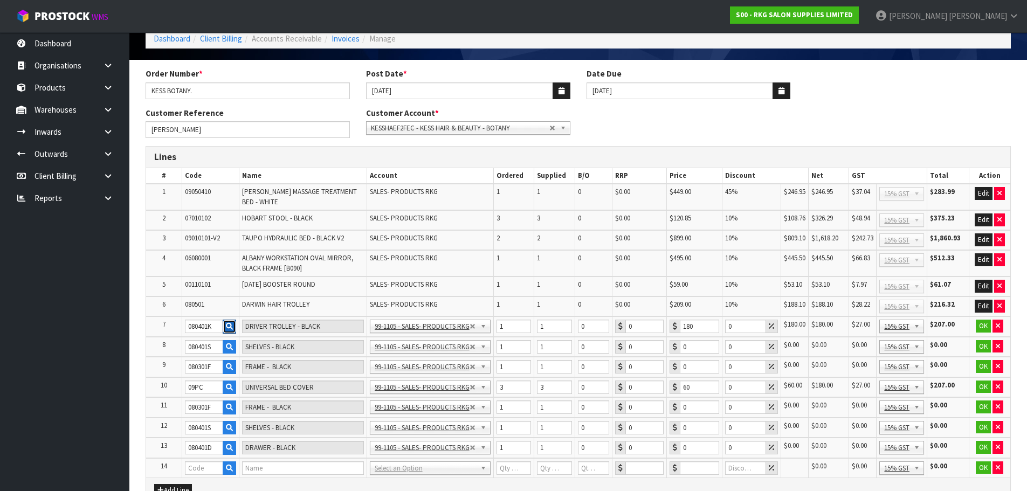
scroll to position [16091, 0]
click at [729, 328] on input "0" at bounding box center [745, 326] width 41 height 13
type input "10"
type input "2"
click at [523, 323] on input "2" at bounding box center [513, 326] width 34 height 13
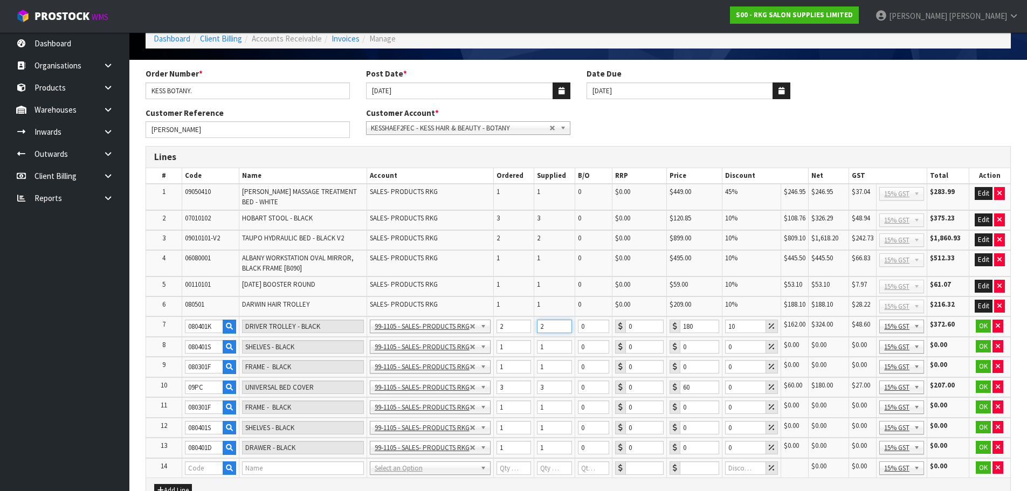
type input "2"
click at [564, 322] on input "2" at bounding box center [554, 326] width 35 height 13
click at [983, 325] on button "OK" at bounding box center [982, 326] width 15 height 13
click at [997, 346] on icon "button" at bounding box center [997, 345] width 4 height 7
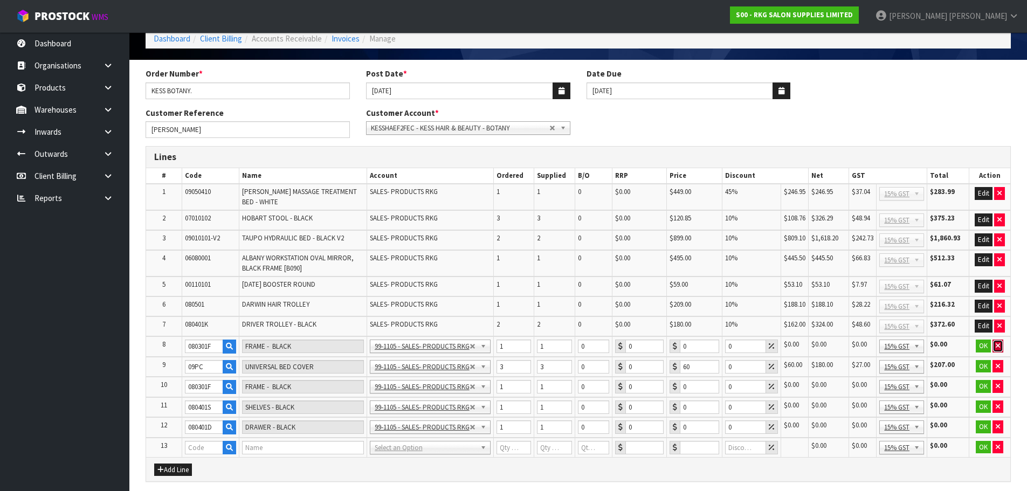
click at [996, 347] on icon "button" at bounding box center [997, 345] width 4 height 7
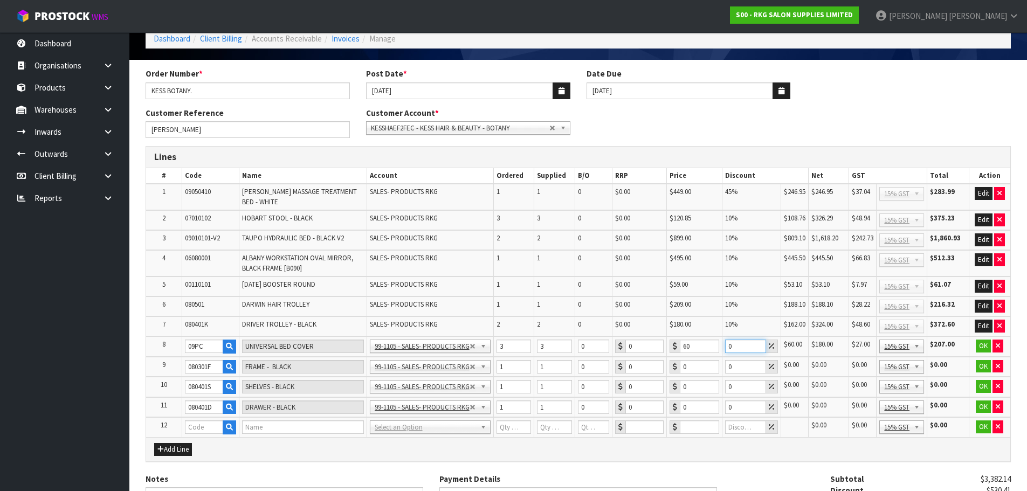
drag, startPoint x: 734, startPoint y: 345, endPoint x: 724, endPoint y: 348, distance: 10.5
click at [725, 348] on input "0" at bounding box center [745, 345] width 41 height 13
type input "100"
click at [984, 345] on button "OK" at bounding box center [982, 345] width 15 height 13
click at [996, 366] on icon "button" at bounding box center [997, 365] width 4 height 7
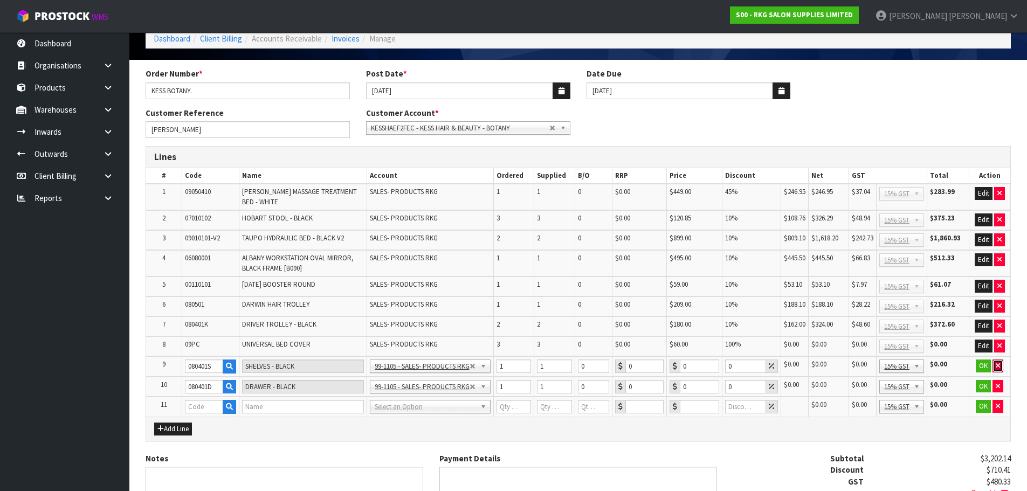
click at [1000, 365] on icon "button" at bounding box center [997, 365] width 4 height 7
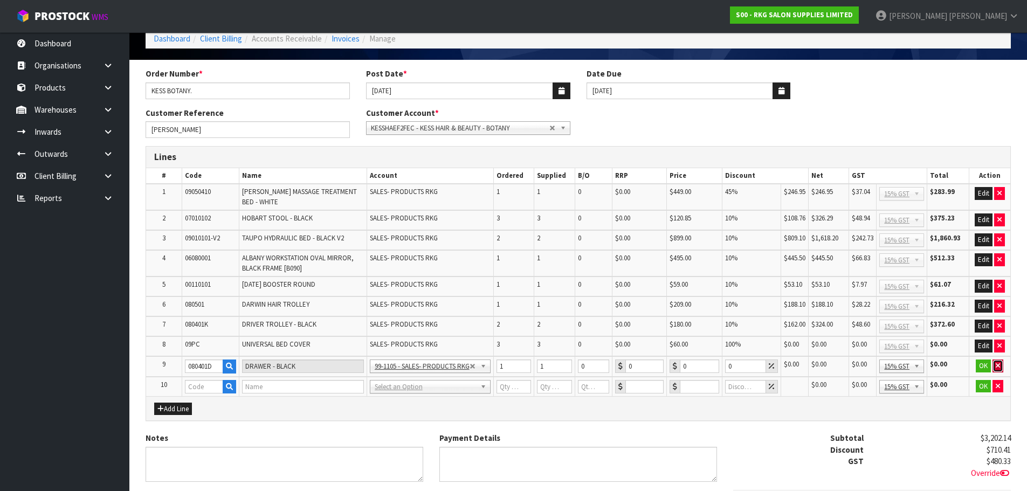
click at [999, 366] on icon "button" at bounding box center [997, 365] width 4 height 7
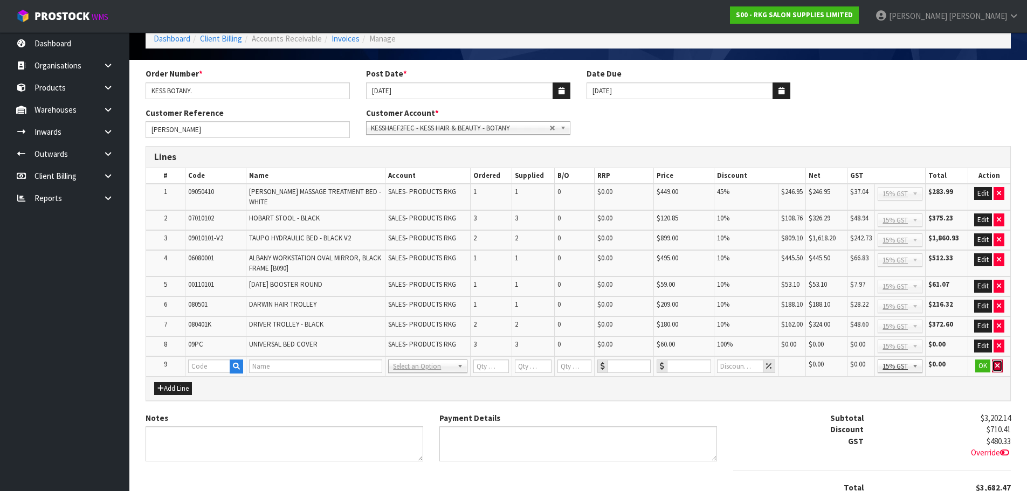
click at [996, 362] on icon "button" at bounding box center [997, 365] width 4 height 7
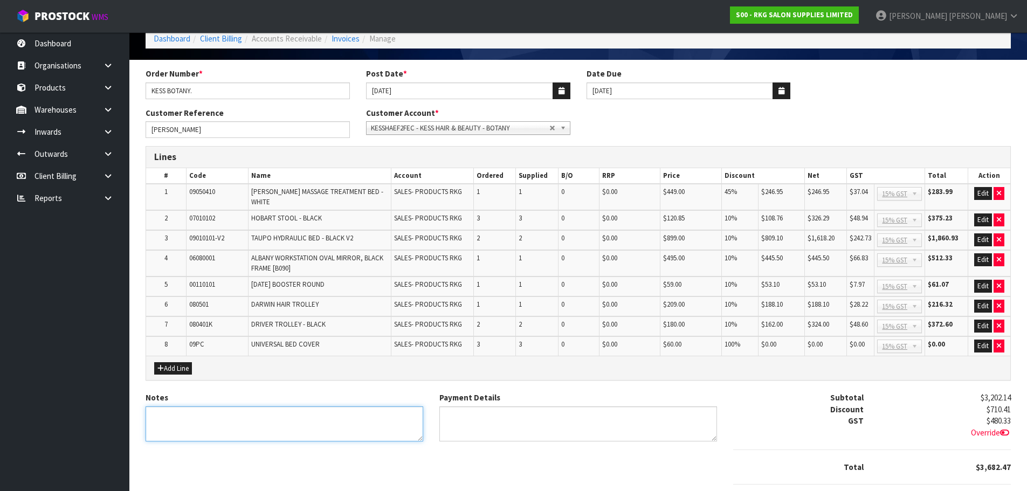
click at [179, 418] on textarea "Notes" at bounding box center [284, 423] width 278 height 35
type textarea "THANK YOU FOR YOUR ORDER. COLLECTED."
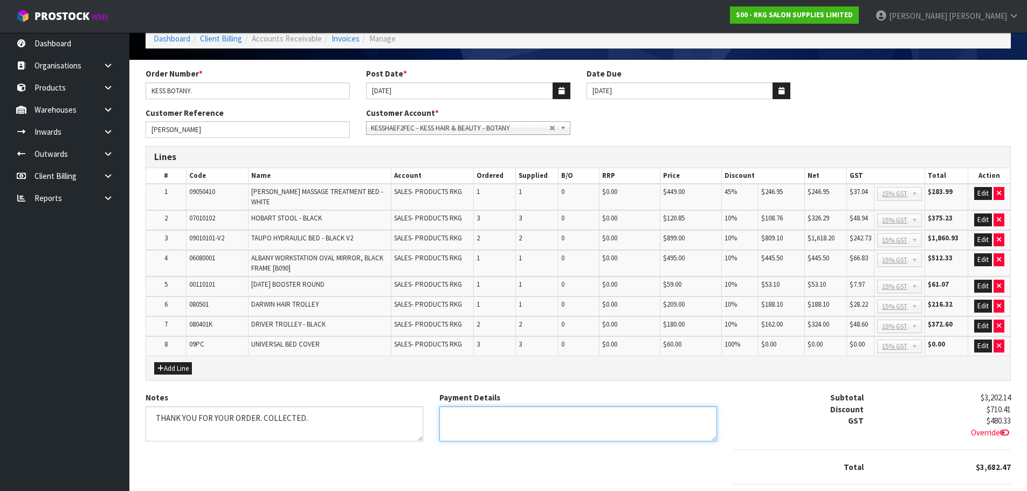
click at [466, 416] on textarea "Payment Details" at bounding box center [578, 423] width 278 height 35
click at [1003, 428] on icon at bounding box center [1004, 432] width 9 height 8
type input "480.34"
click at [1003, 415] on input "480.34" at bounding box center [950, 421] width 120 height 13
click at [511, 408] on textarea "Payment Details" at bounding box center [578, 423] width 278 height 35
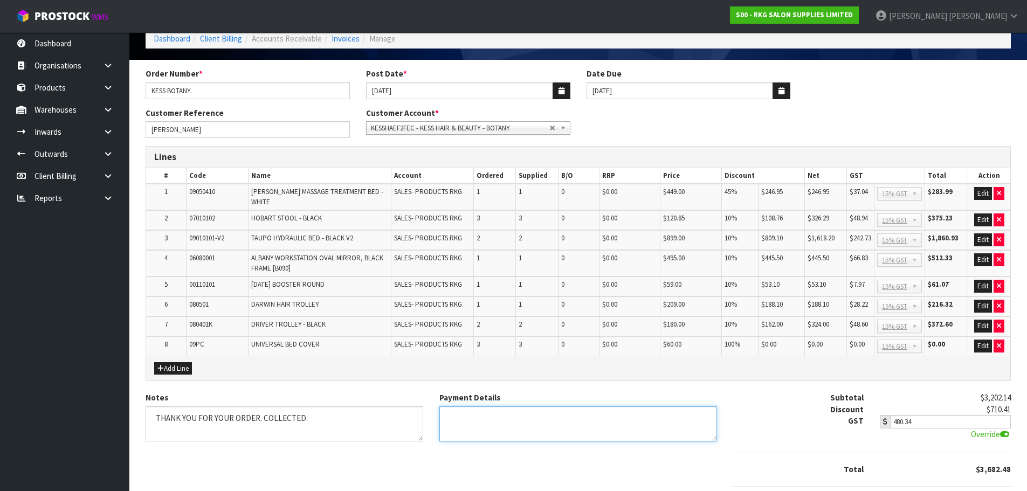
type textarea "E"
click at [570, 413] on textarea "Payment Details" at bounding box center [578, 423] width 278 height 35
type textarea "DIRECT CREDIT $3496.18 [DATE] $186.30 [DATE]"
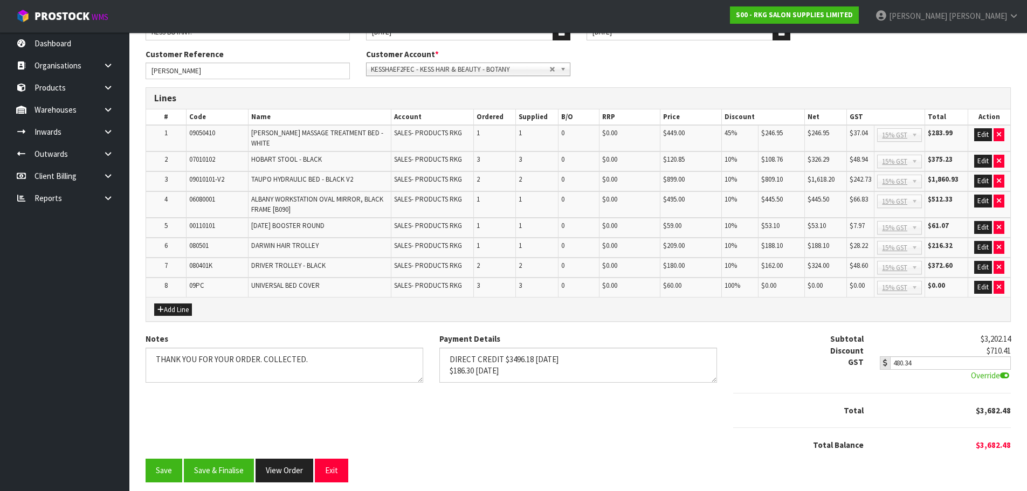
scroll to position [114, 0]
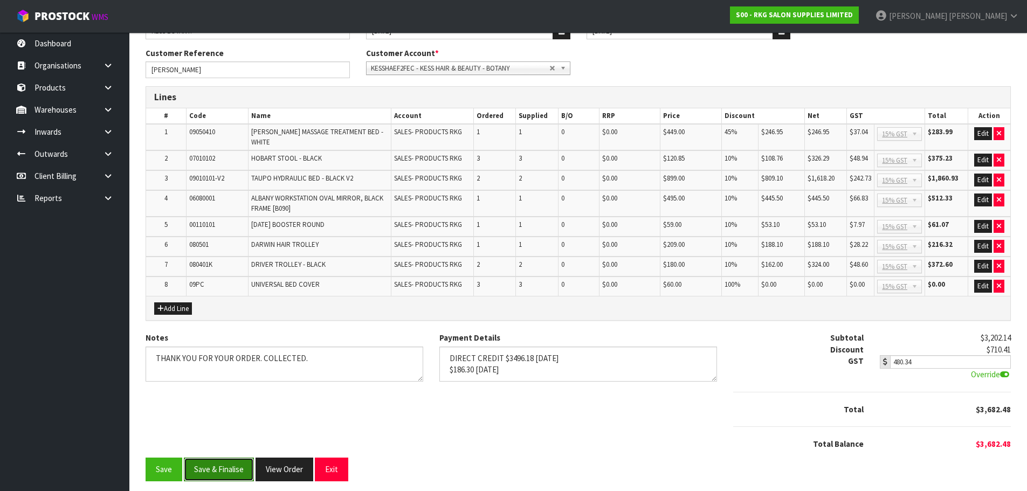
click at [222, 466] on button "Save & Finalise" at bounding box center [219, 469] width 70 height 23
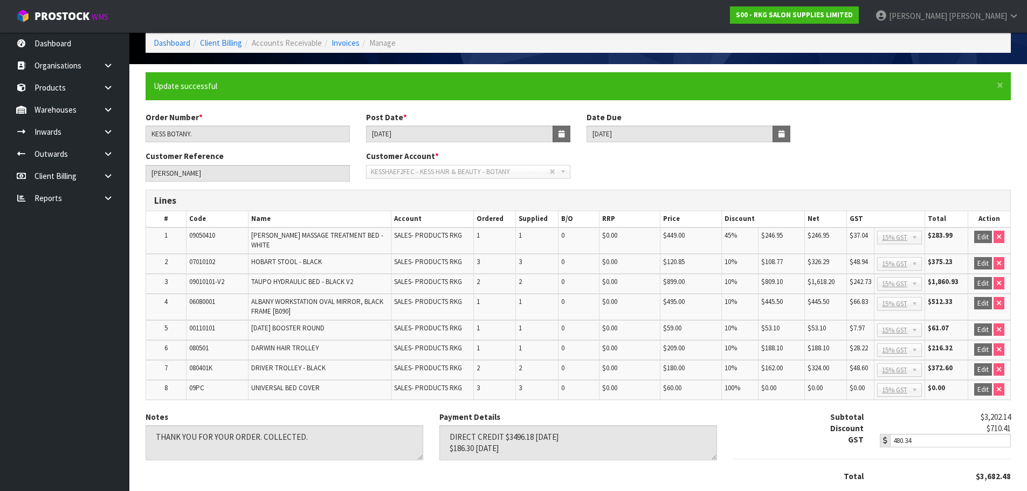
scroll to position [117, 0]
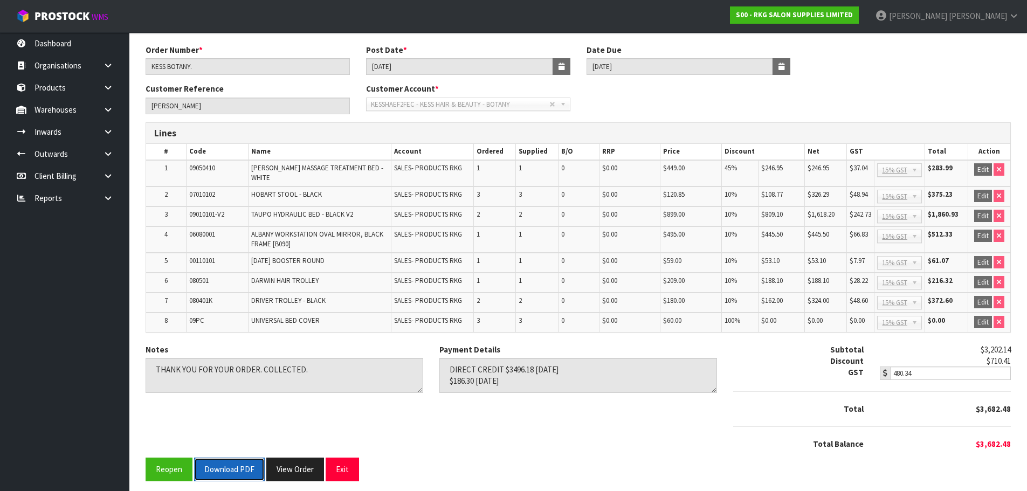
click at [232, 461] on button "Download PDF" at bounding box center [229, 469] width 71 height 23
